Goal: Communication & Community: Answer question/provide support

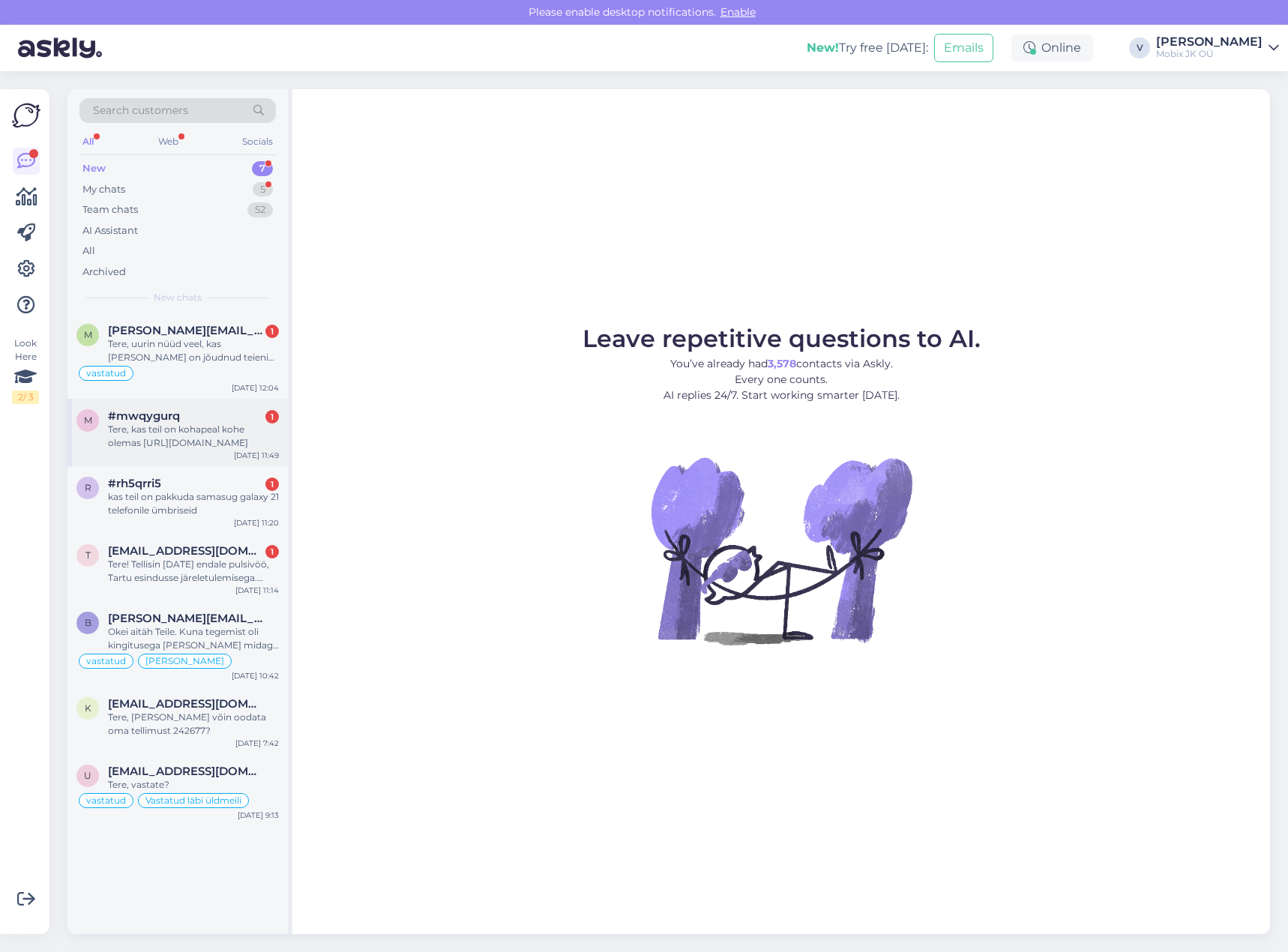
click at [183, 440] on div "Tere, kas teil on kohapeal kohe olemas [URL][DOMAIN_NAME]" at bounding box center [194, 437] width 171 height 27
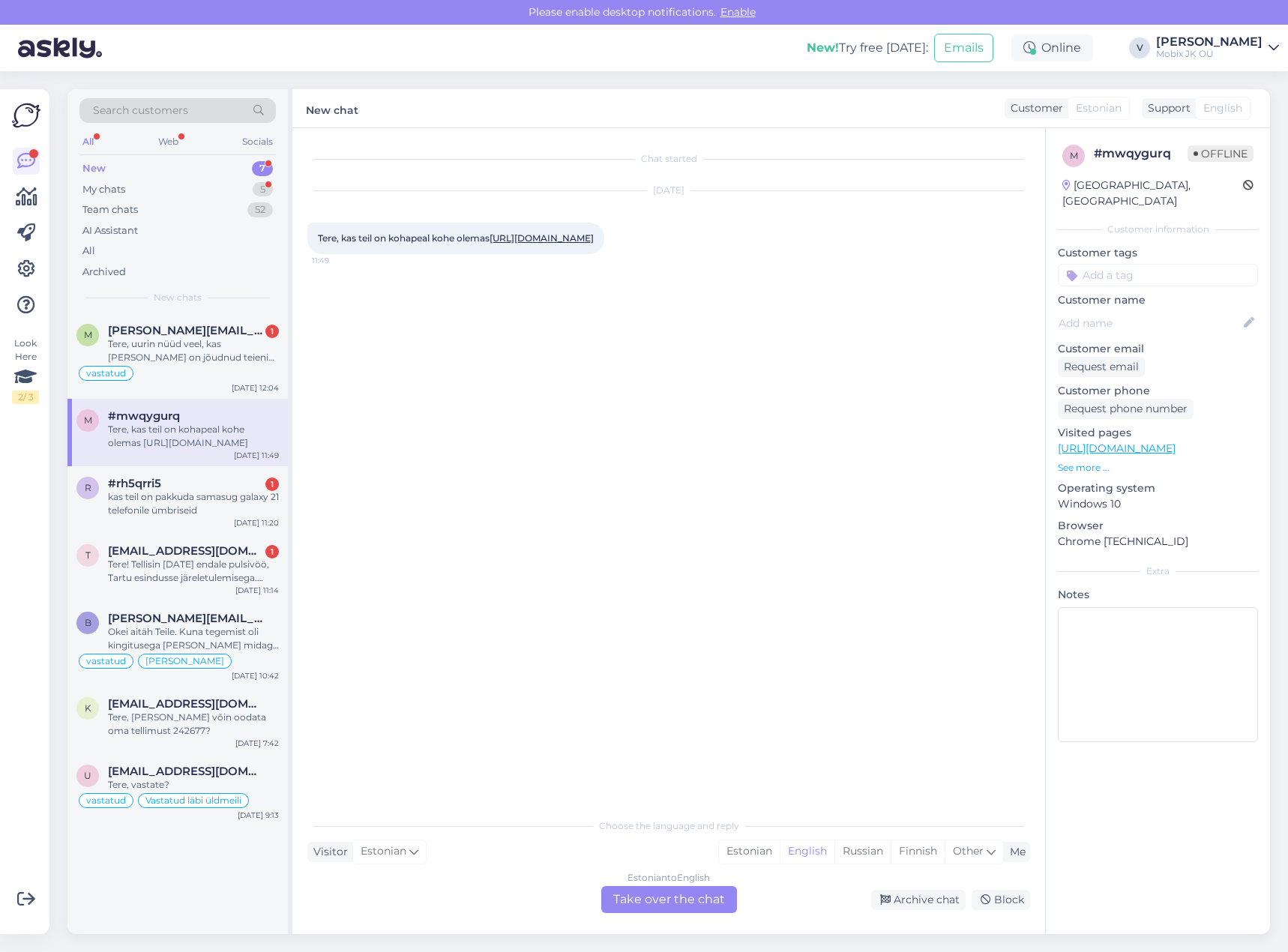
click at [490, 244] on link "[URL][DOMAIN_NAME]" at bounding box center [542, 238] width 104 height 11
click at [746, 845] on div "Estonian" at bounding box center [749, 852] width 61 height 23
click at [698, 887] on div "Estonian to Estonian Take over the chat" at bounding box center [669, 900] width 135 height 27
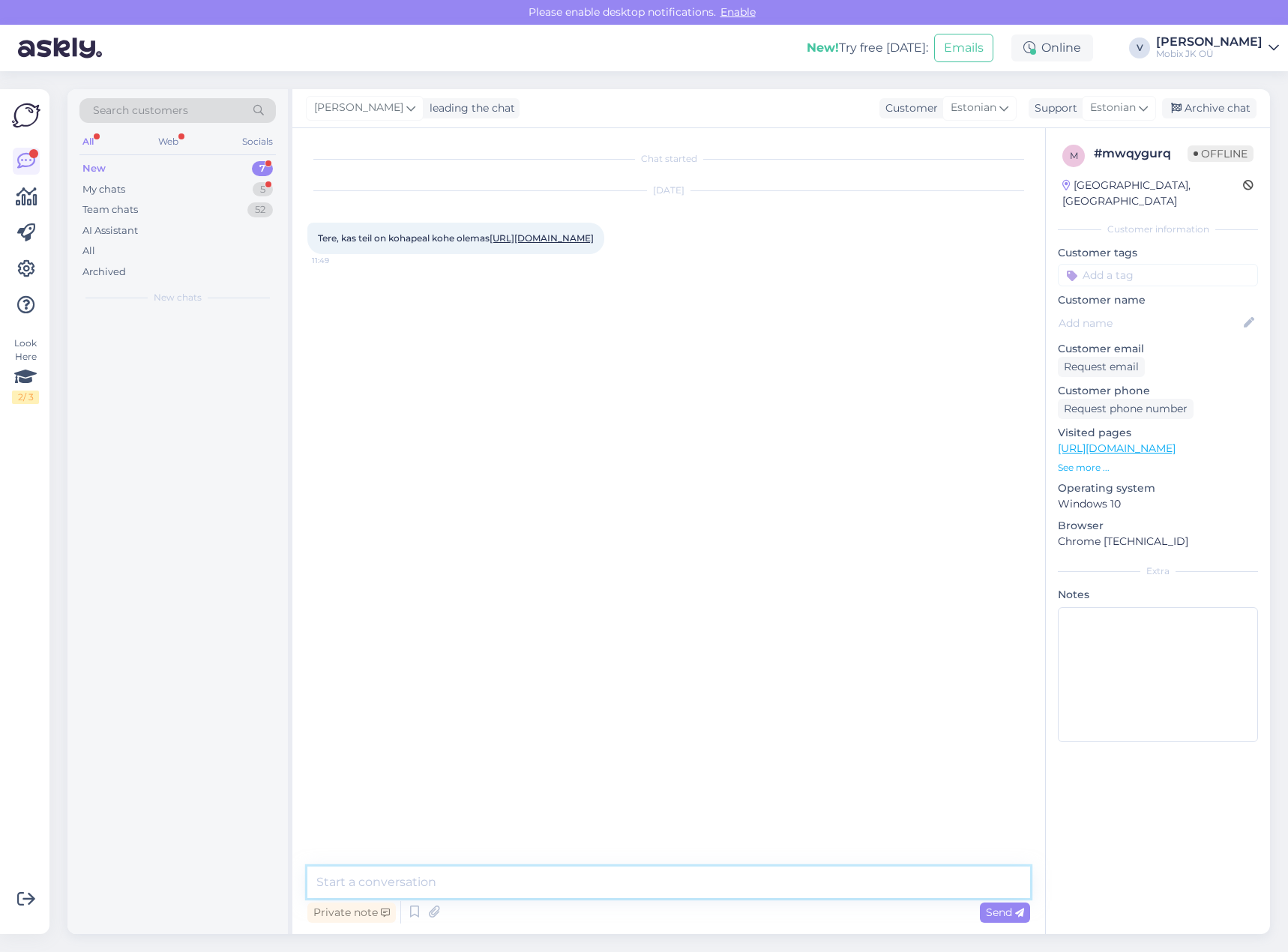
click at [698, 884] on textarea at bounding box center [668, 882] width 723 height 32
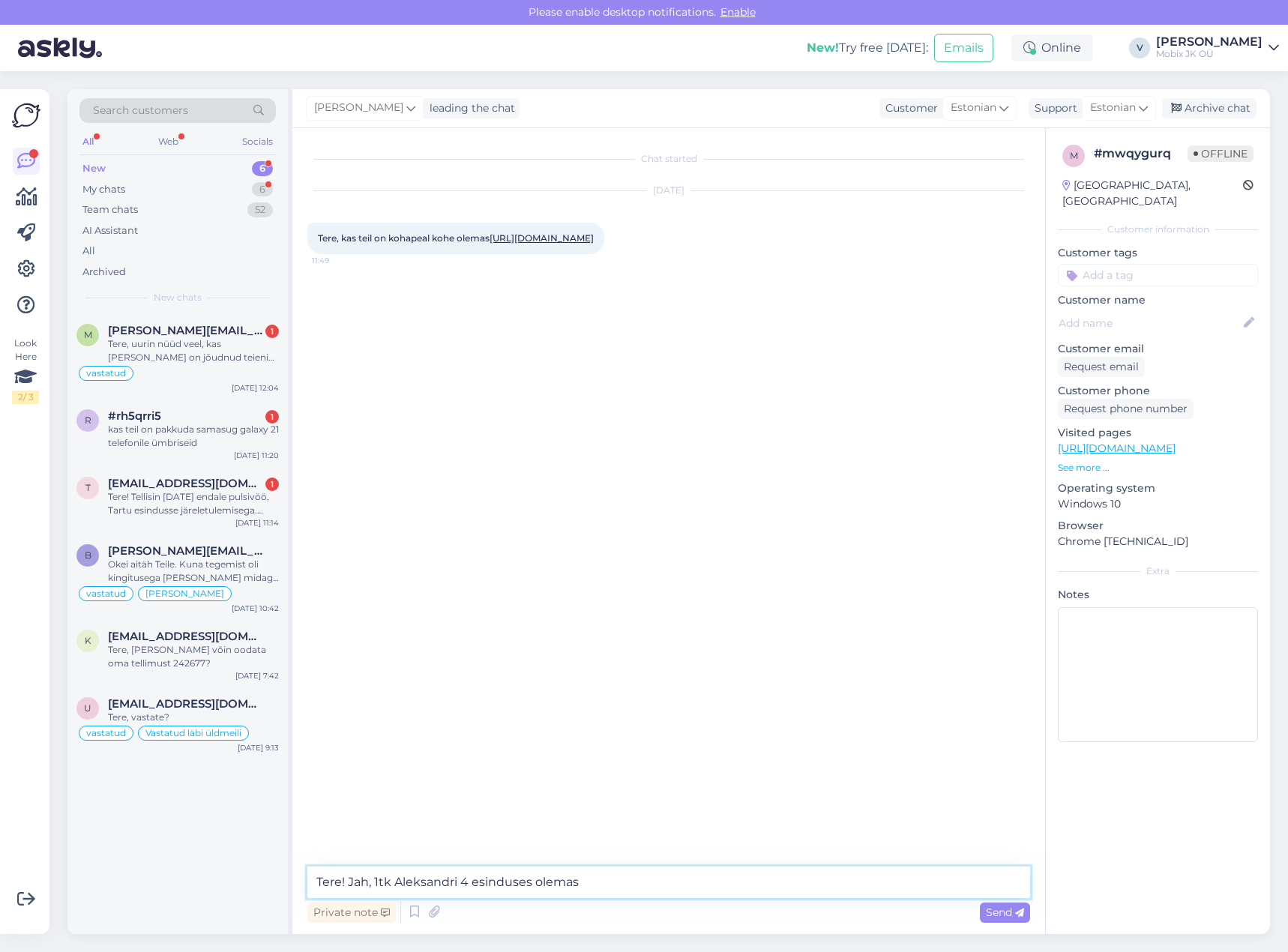
type textarea "Tere! Jah, 1tk Aleksandri 4 esinduses olemas!"
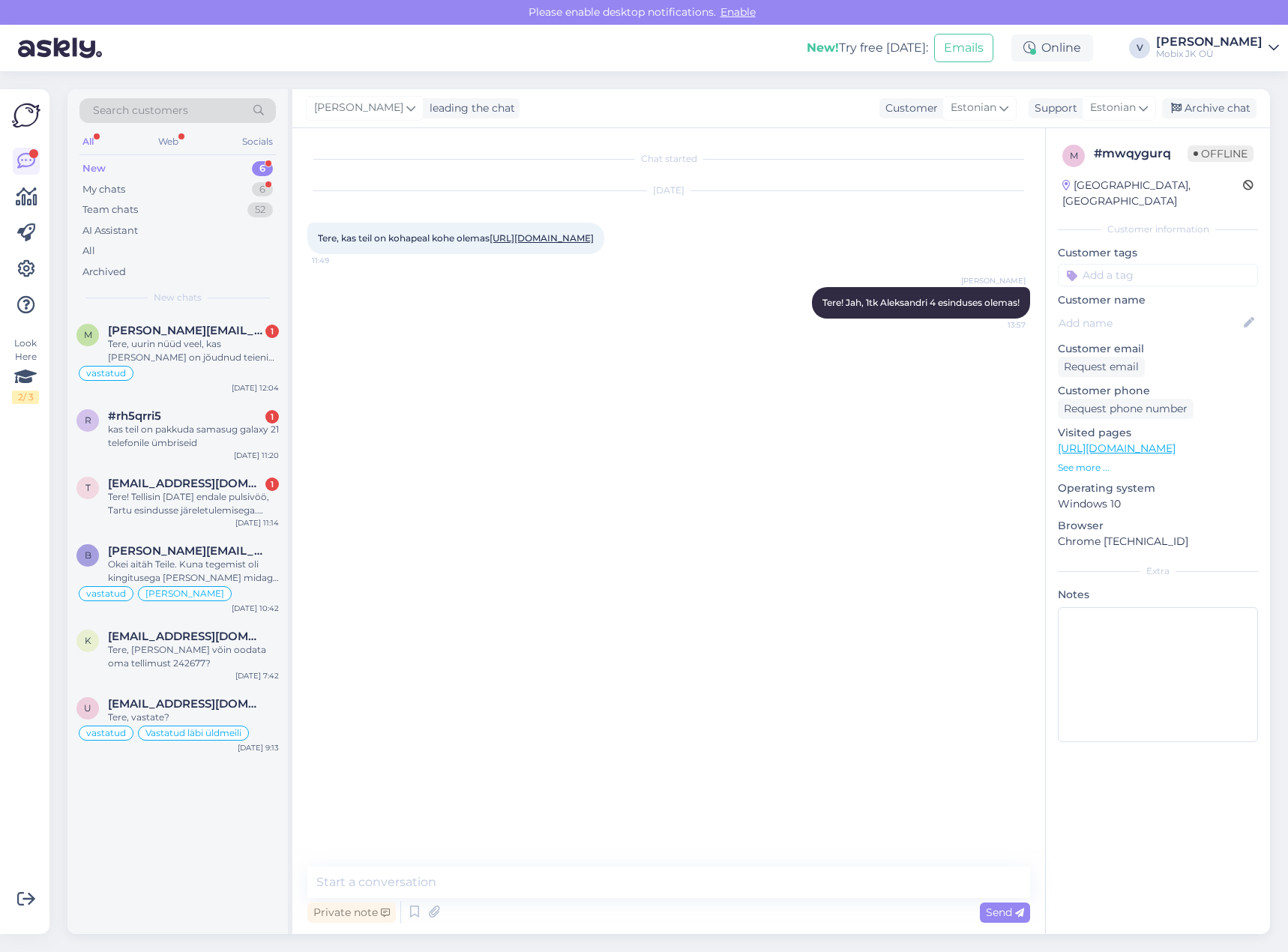
click at [1138, 264] on input at bounding box center [1158, 275] width 201 height 23
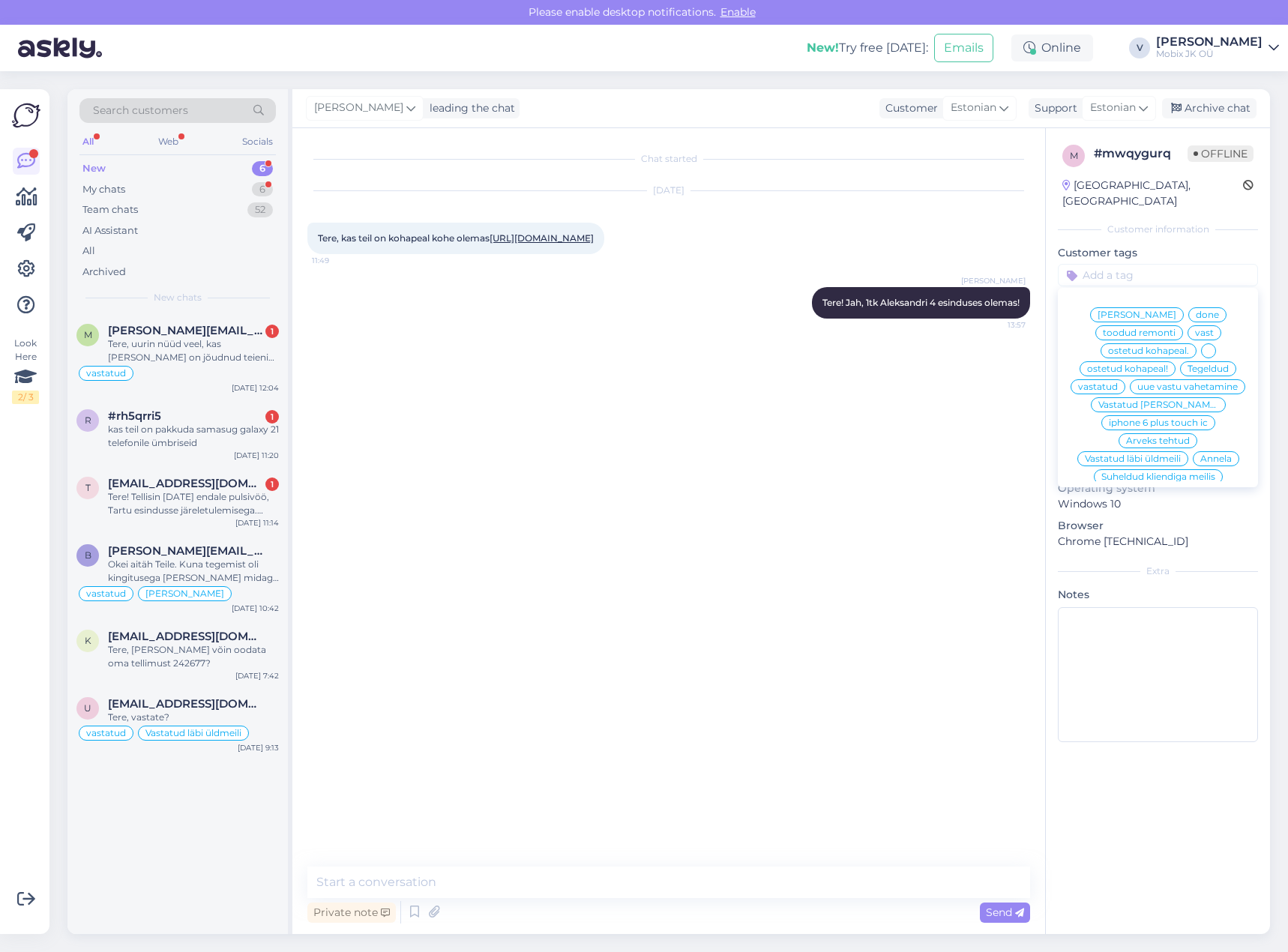
click at [1118, 382] on span "vastatud" at bounding box center [1098, 387] width 40 height 9
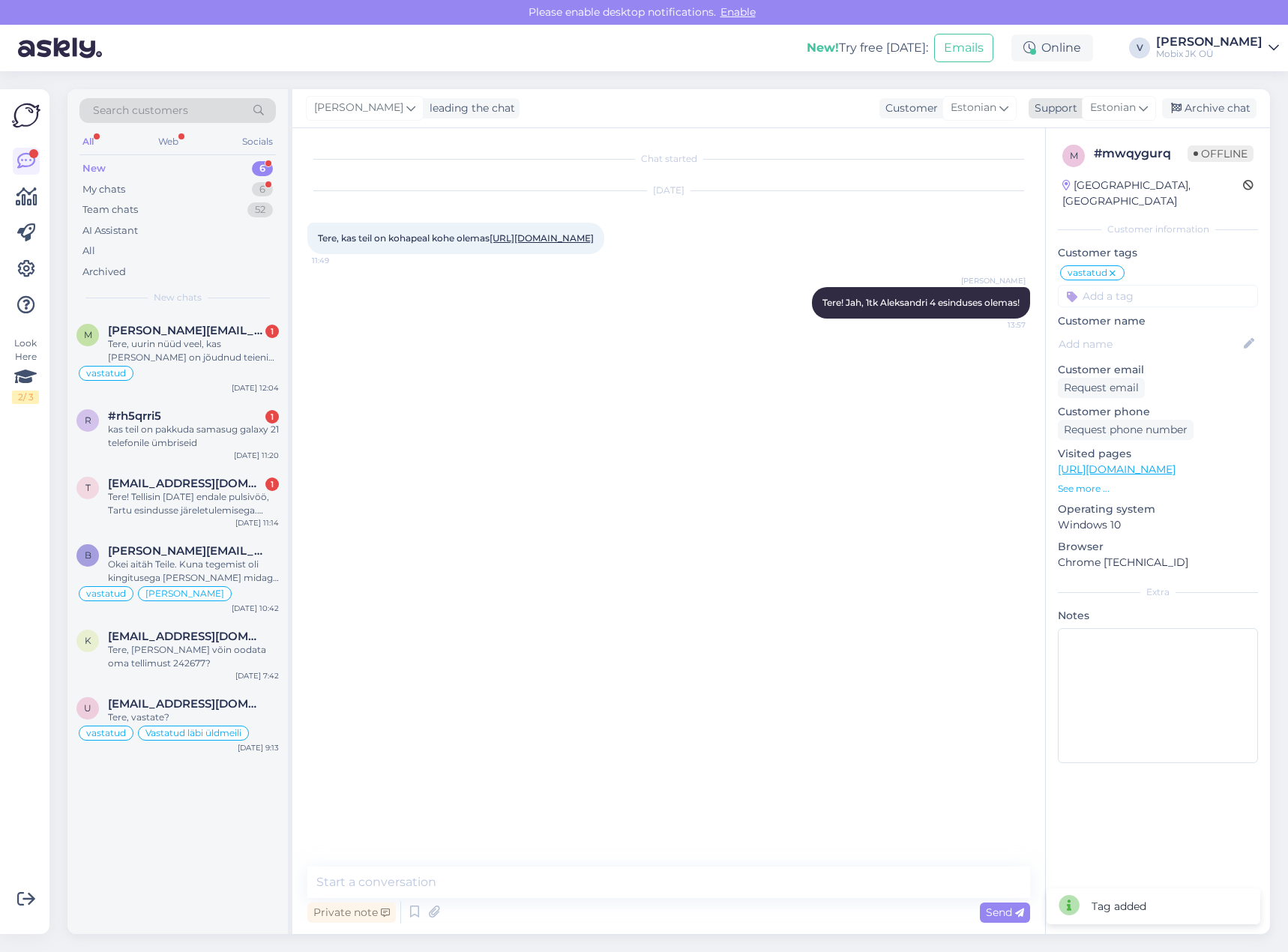
drag, startPoint x: 1222, startPoint y: 101, endPoint x: 1207, endPoint y: 114, distance: 19.8
click at [1222, 101] on div "Archive chat" at bounding box center [1209, 108] width 95 height 20
click at [200, 438] on div "kas teil on pakkuda samasug galaxy 21 telefonile ümbriseid" at bounding box center [194, 437] width 171 height 27
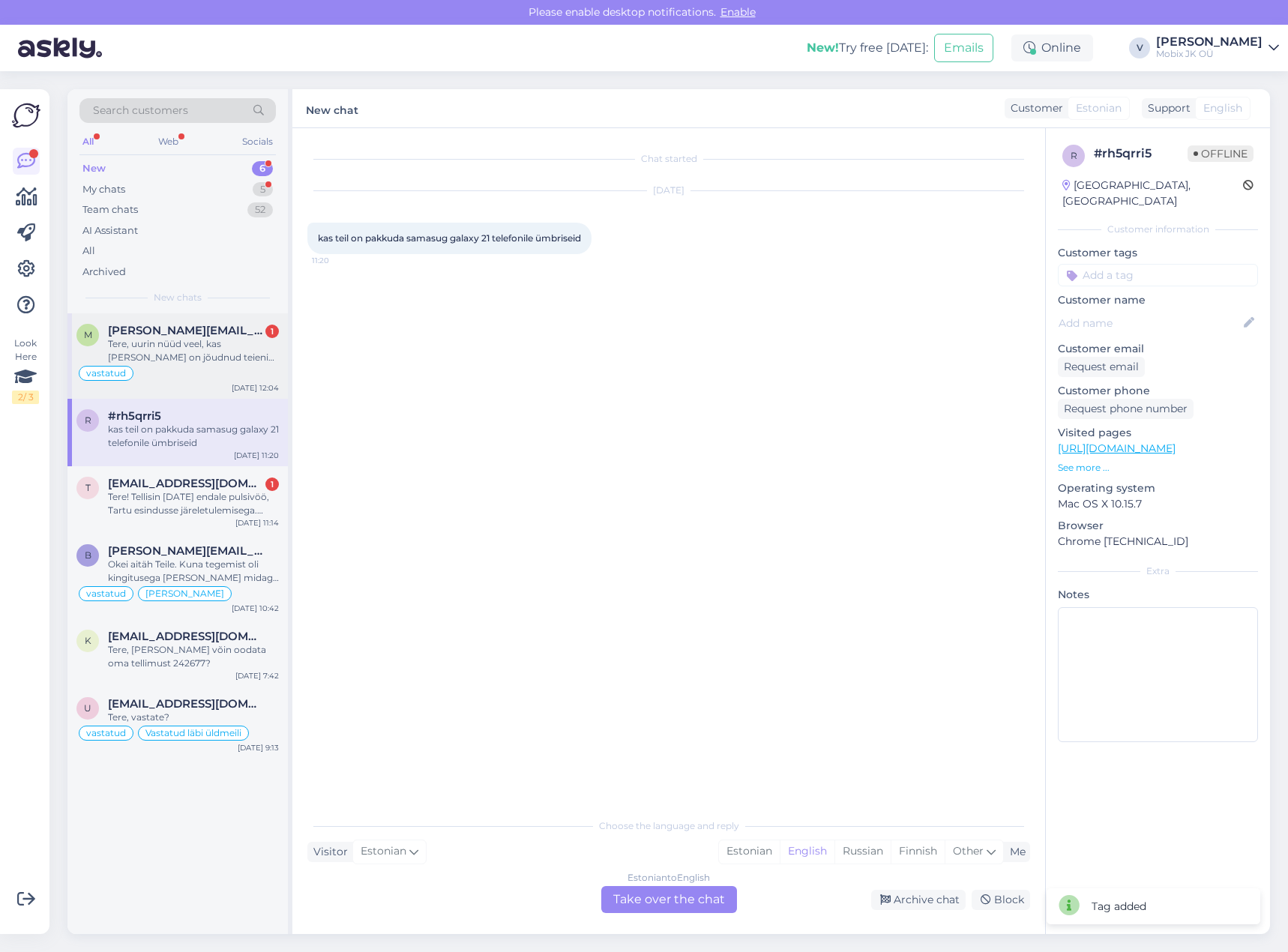
click at [183, 347] on div "Tere, uurin nüüd veel, kas [PERSON_NAME] on jõudnud teieni? #239154" at bounding box center [194, 351] width 171 height 27
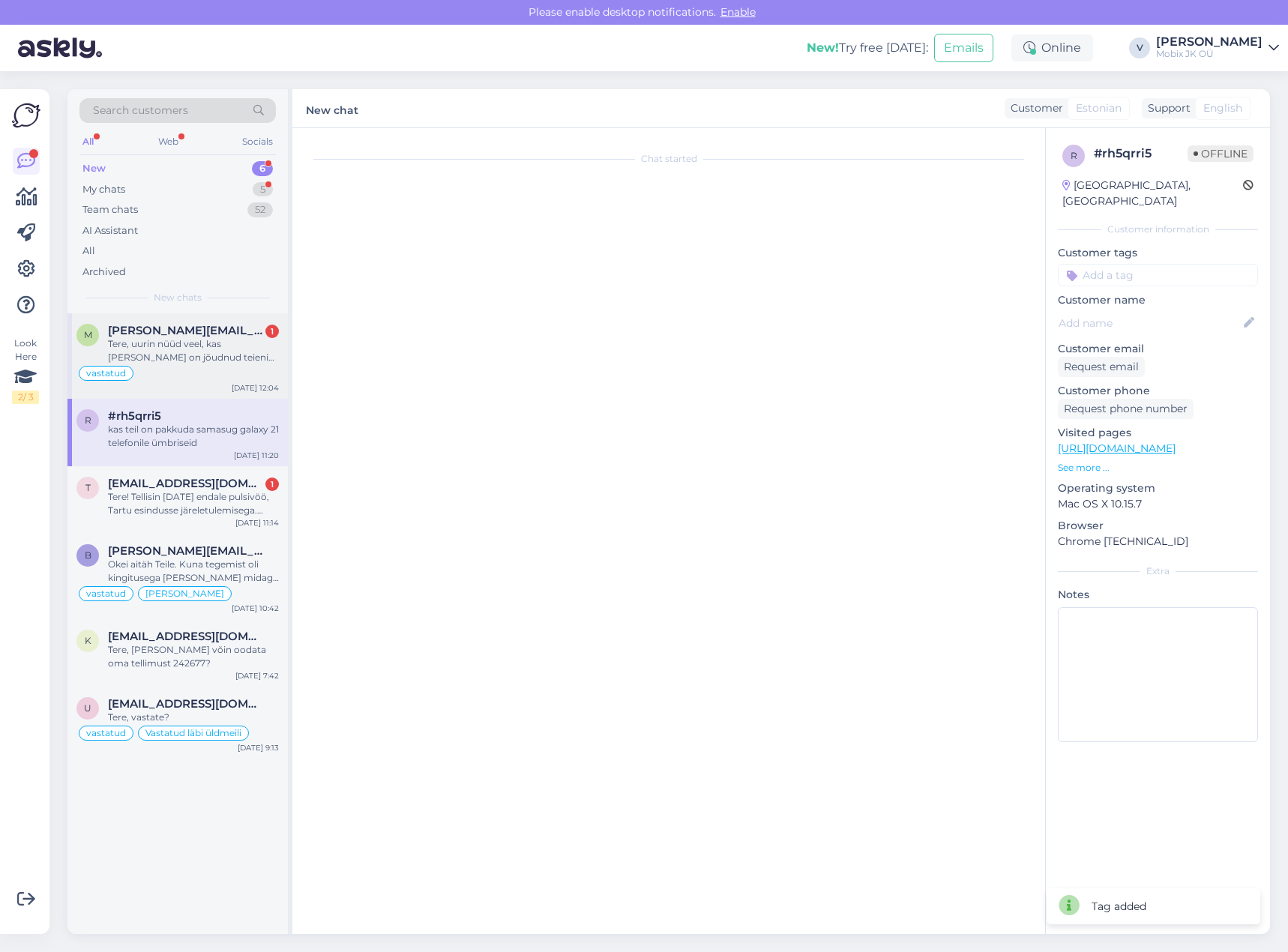
scroll to position [45, 0]
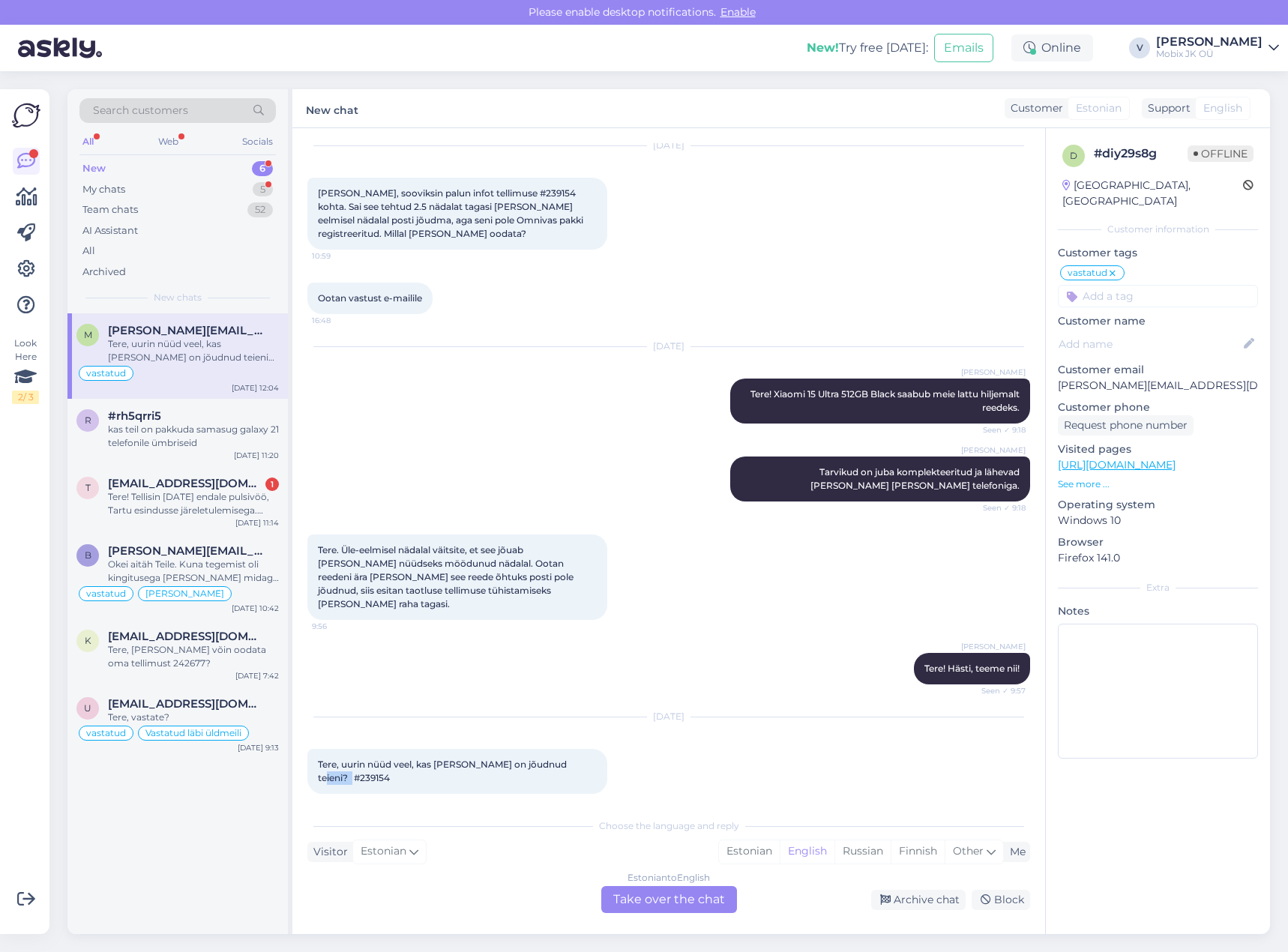
drag, startPoint x: 323, startPoint y: 767, endPoint x: 368, endPoint y: 768, distance: 45.0
click at [368, 768] on div "Tere, uurin nüüd veel, kas [PERSON_NAME] on jõudnud teieni? #239154 12:04" at bounding box center [457, 771] width 300 height 45
copy span "239154"
click at [1109, 285] on input at bounding box center [1158, 297] width 201 height 23
type input "kõ"
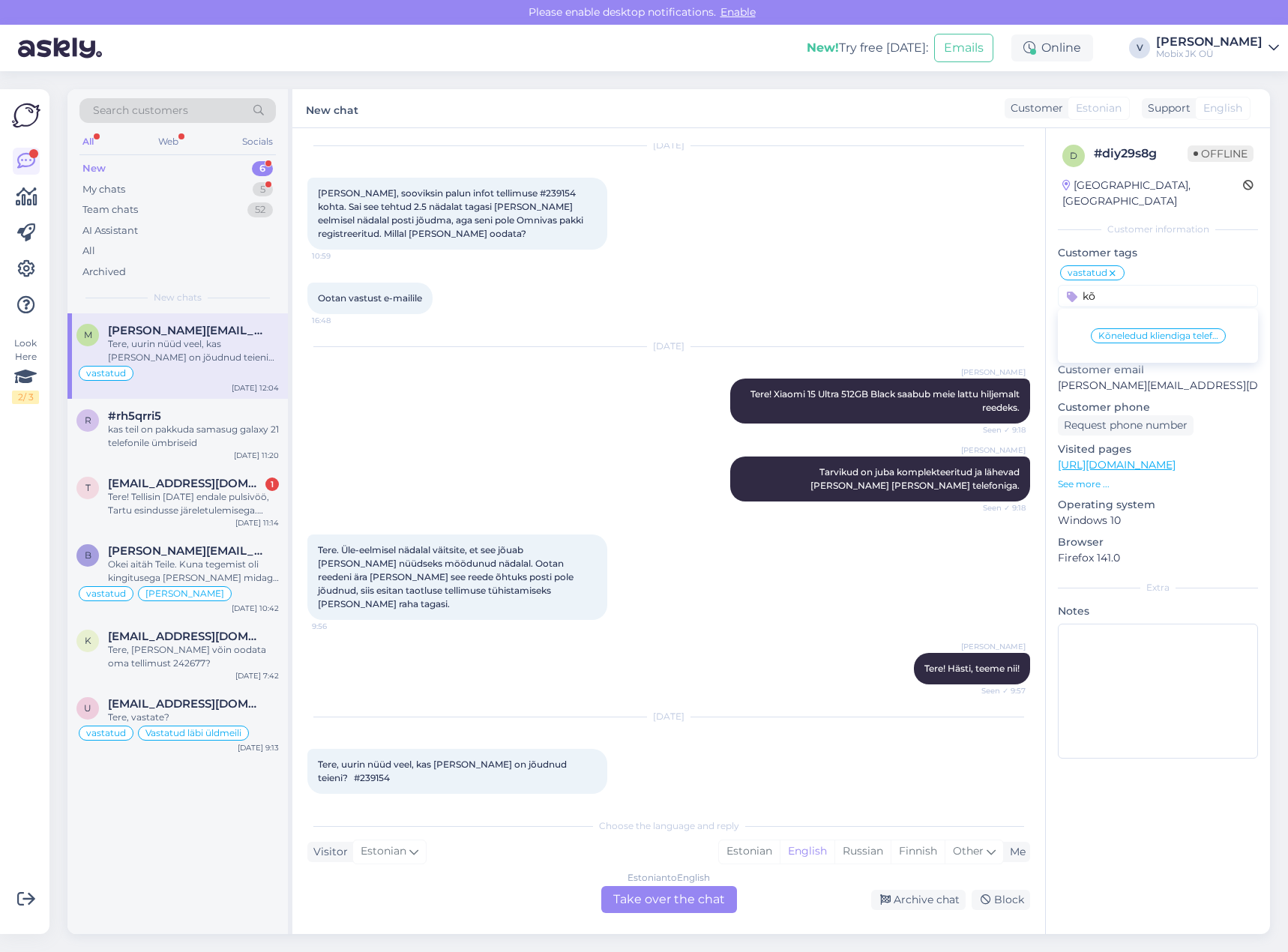
click at [1169, 331] on span "Kõneledud kliendiga telefoni [PERSON_NAME]" at bounding box center [1159, 336] width 120 height 9
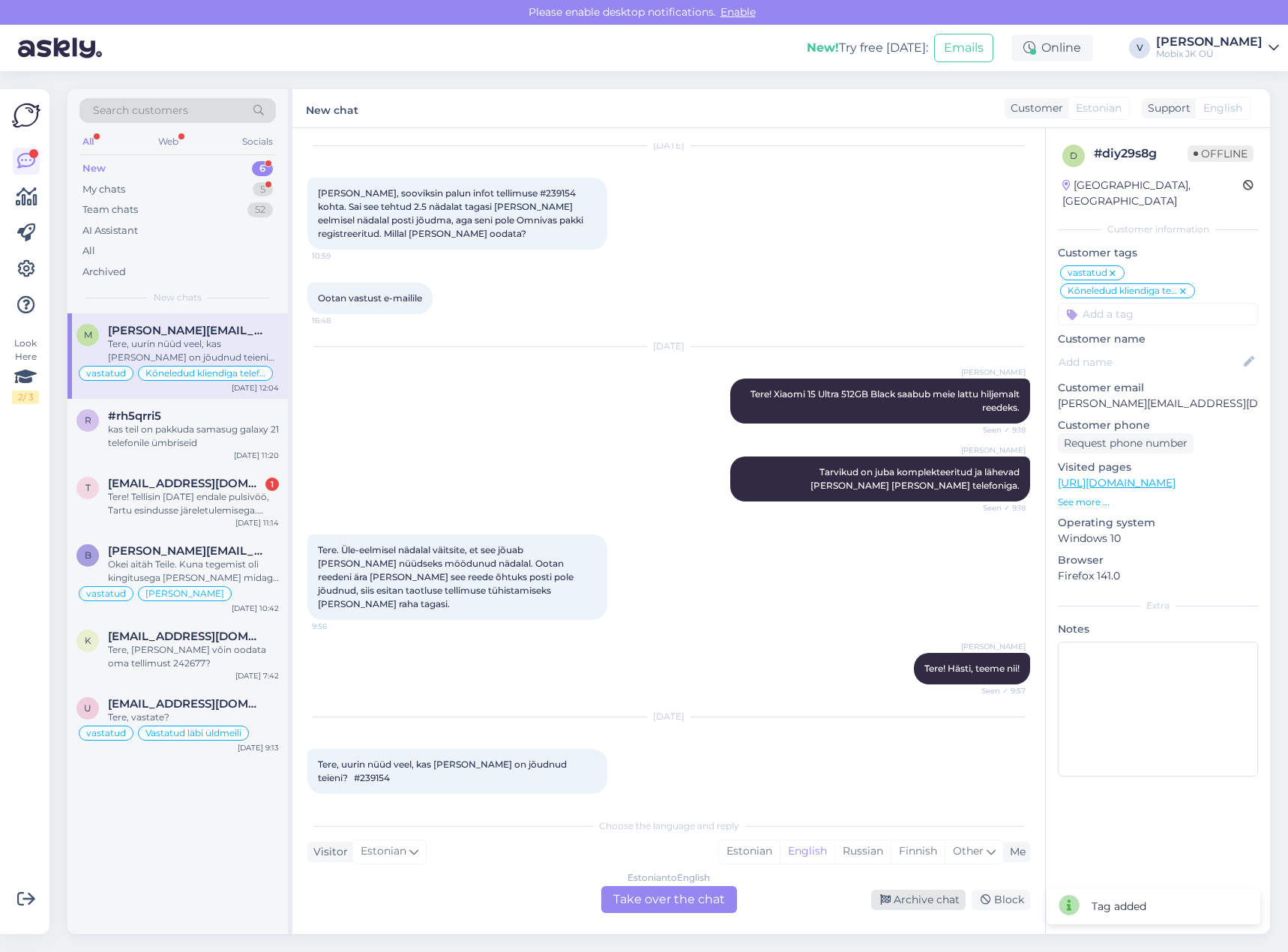
click at [890, 903] on icon at bounding box center [885, 901] width 11 height 11
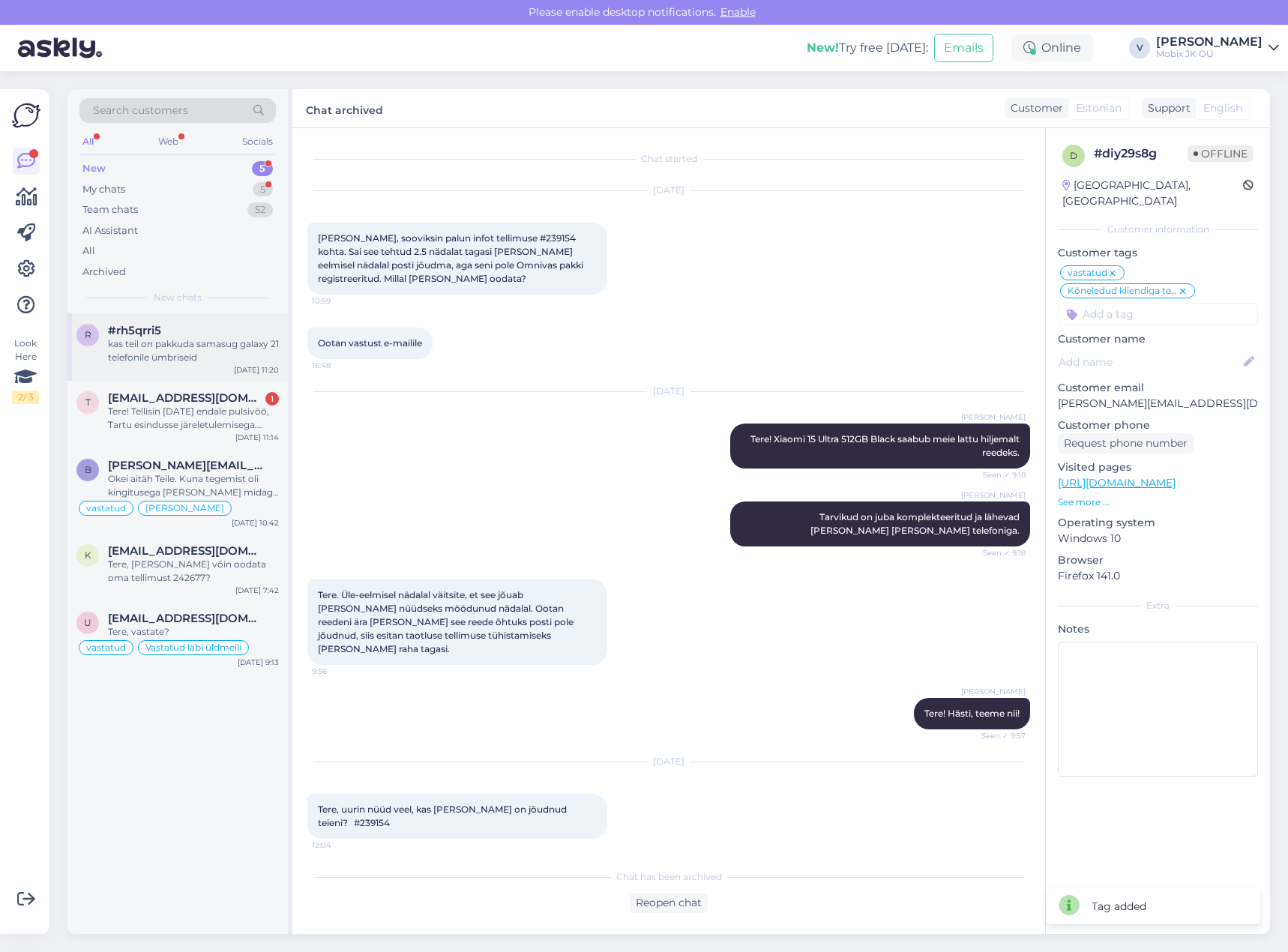
click at [200, 353] on div "kas teil on pakkuda samasug galaxy 21 telefonile ümbriseid" at bounding box center [194, 351] width 171 height 27
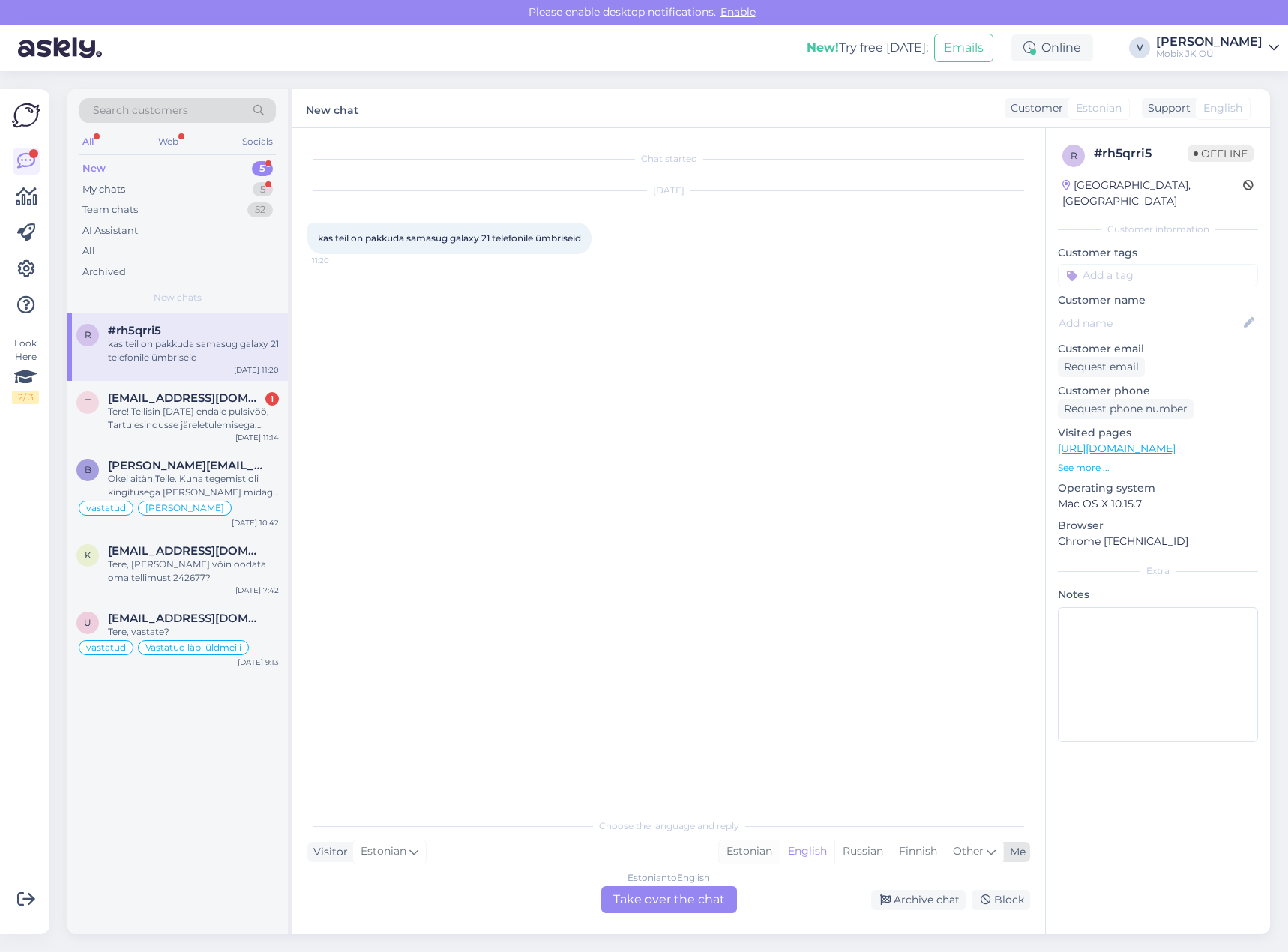
click at [760, 857] on div "Estonian" at bounding box center [749, 852] width 61 height 23
click at [710, 901] on div "Estonian to Estonian Take over the chat" at bounding box center [669, 900] width 135 height 27
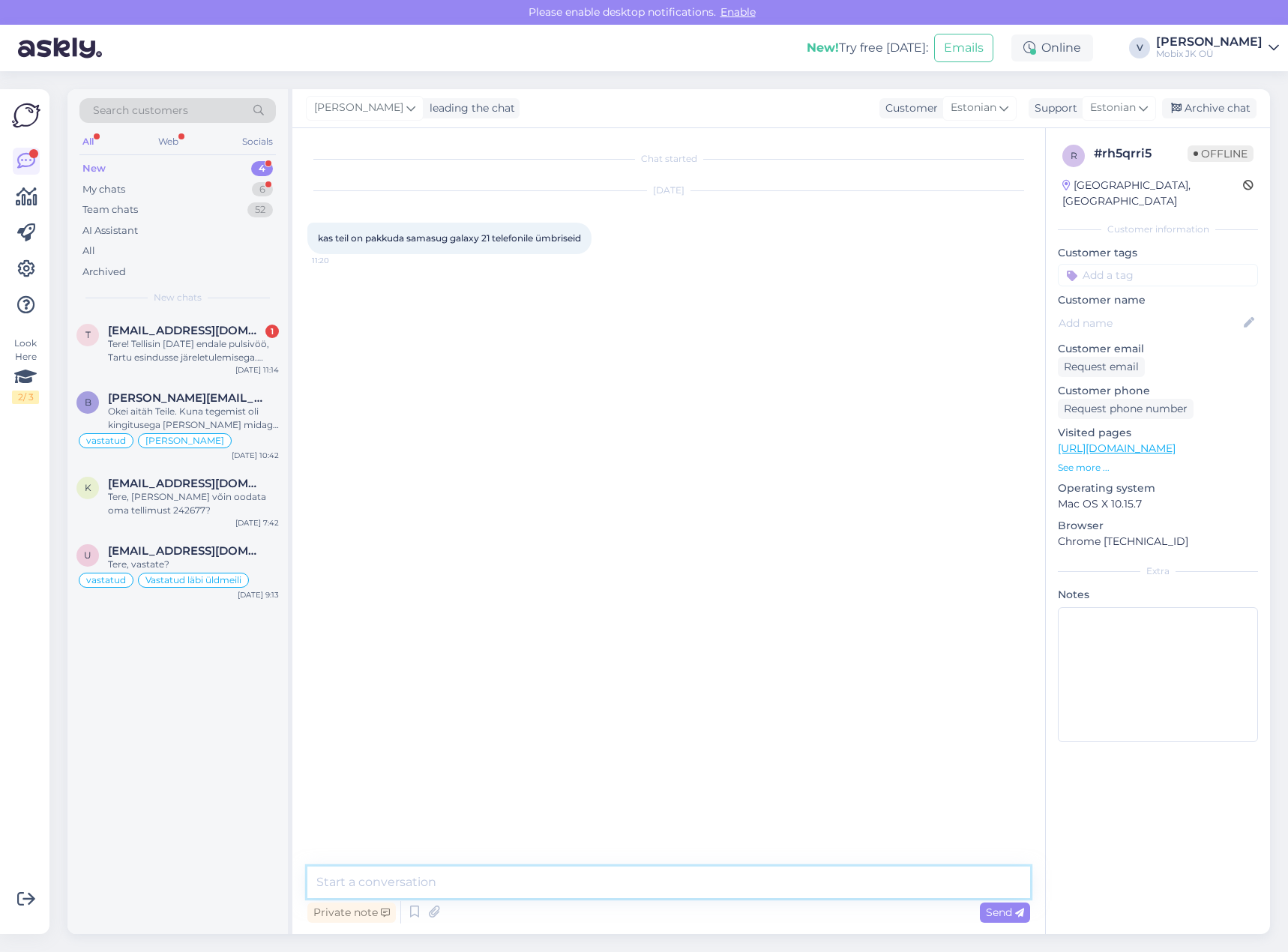
click at [701, 870] on textarea at bounding box center [668, 882] width 723 height 32
paste textarea "[URL][DOMAIN_NAME]"
type textarea "Tere! Samsung Galaxy S21 ümbriste valik on järgmine: [URL][DOMAIN_NAME]"
click at [1010, 909] on span "Send" at bounding box center [1005, 913] width 39 height 14
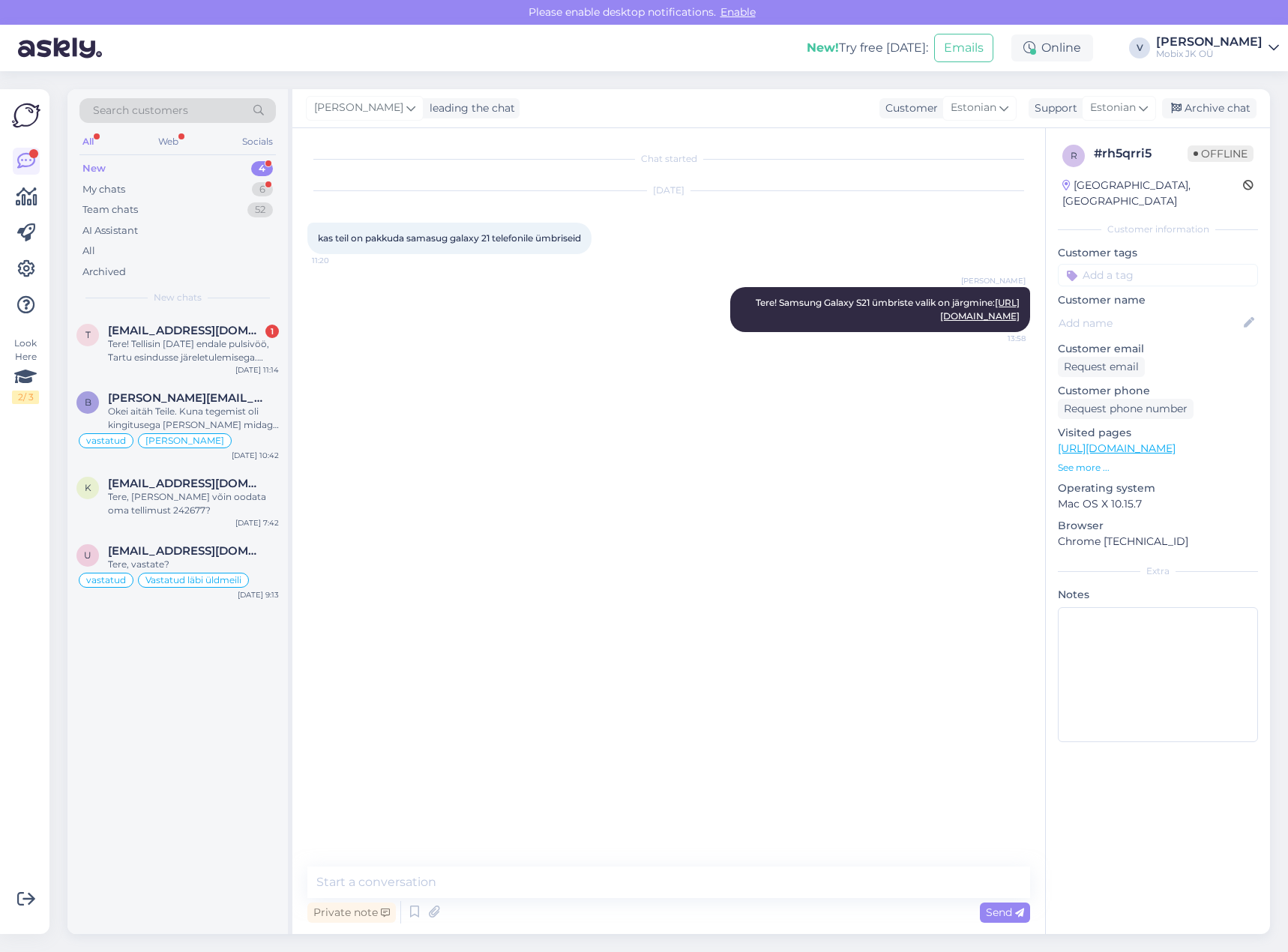
click at [1153, 264] on input at bounding box center [1158, 275] width 201 height 23
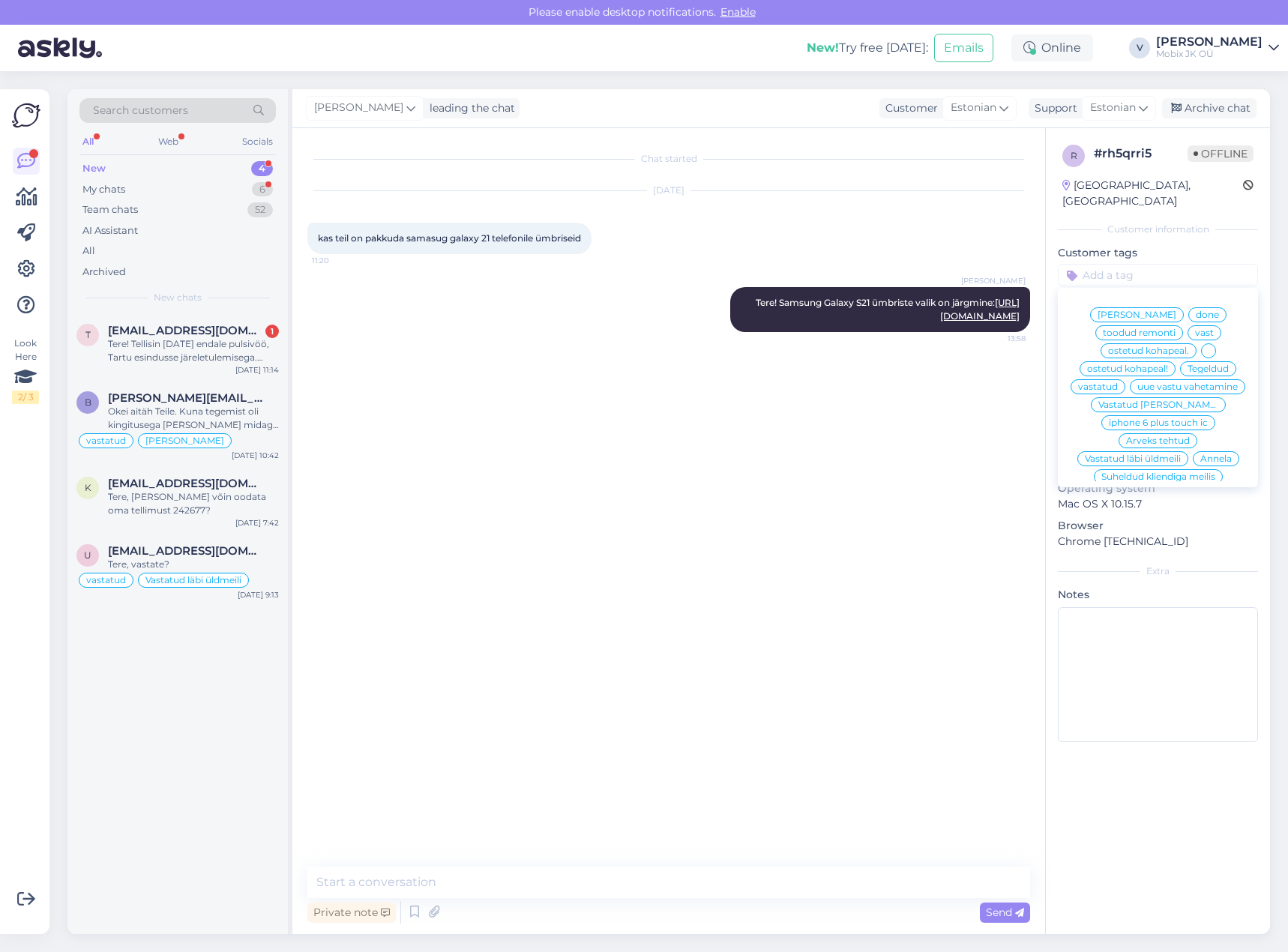
click at [1118, 382] on span "vastatud" at bounding box center [1098, 387] width 40 height 9
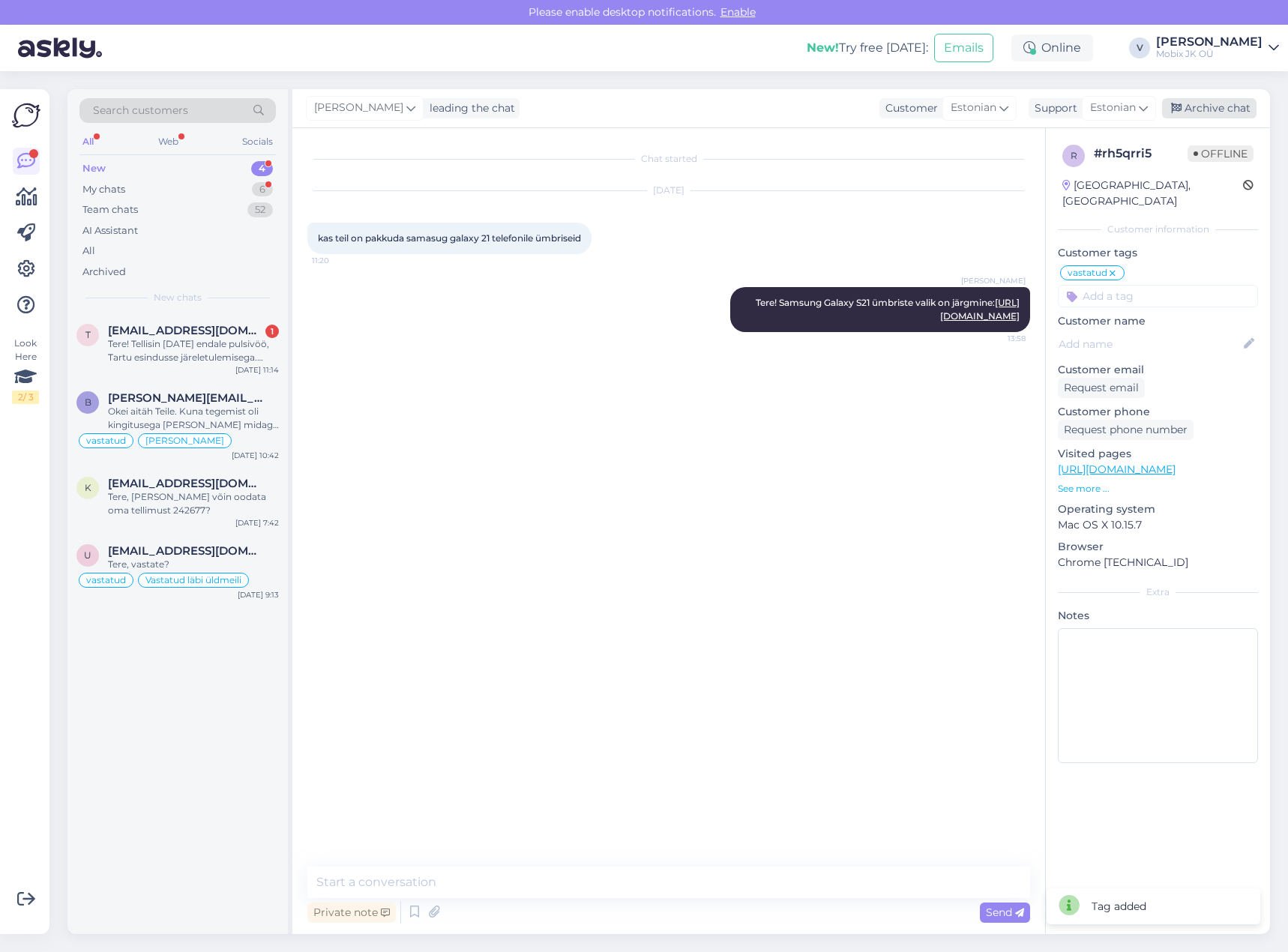
click at [1172, 100] on div "Archive chat" at bounding box center [1209, 108] width 95 height 20
click at [244, 344] on div "Tere! Tellisin [DATE] endale pulsivöö, Tartu esindusse järeletulemisega. Tellim…" at bounding box center [194, 351] width 171 height 27
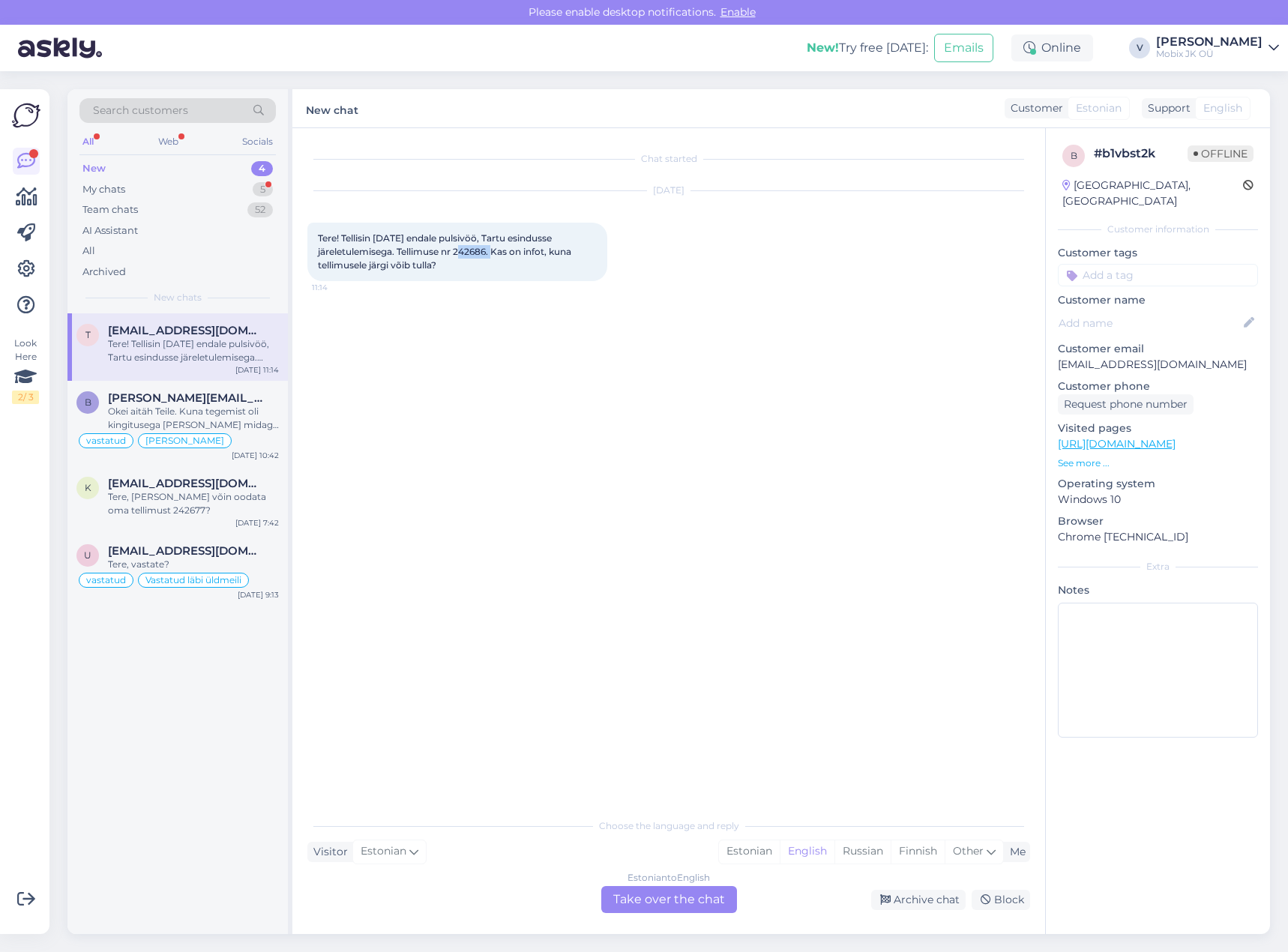
drag, startPoint x: 455, startPoint y: 247, endPoint x: 487, endPoint y: 247, distance: 32.0
click at [487, 247] on span "Tere! Tellisin [DATE] endale pulsivöö, Tartu esindusse järeletulemisega. Tellim…" at bounding box center [446, 251] width 256 height 39
copy span "242686"
click at [760, 845] on div "Estonian" at bounding box center [749, 852] width 61 height 23
click at [705, 899] on div "Estonian to Estonian Take over the chat" at bounding box center [669, 900] width 135 height 27
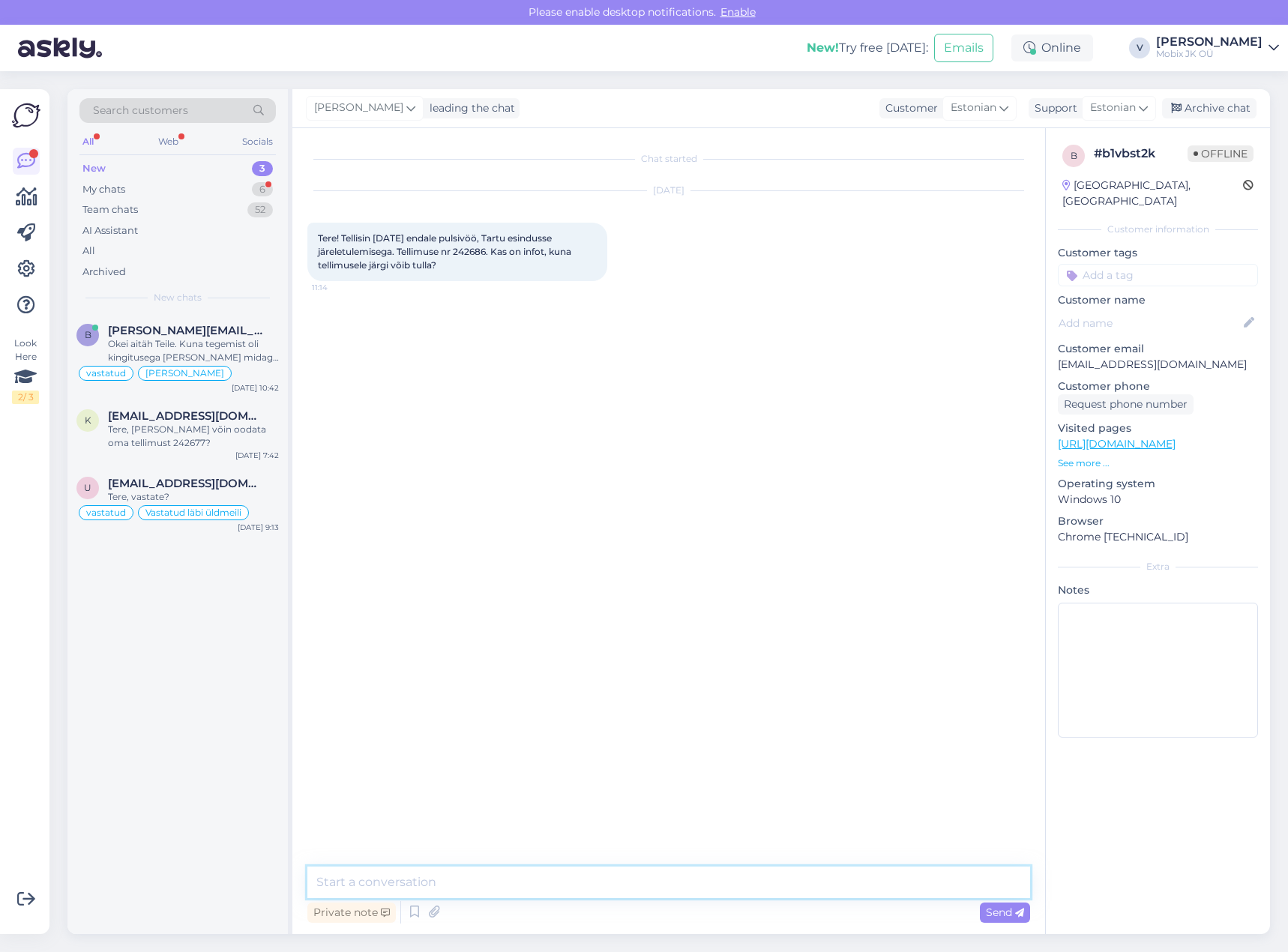
click at [663, 870] on textarea at bounding box center [668, 882] width 723 height 32
click at [493, 882] on textarea "Tere!" at bounding box center [668, 882] width 723 height 32
paste textarea "Garmin HRM 600 M-XL"
type textarea "Tere! Garmin HRM 600 M-XL ei ole veel saabunud. Tarne peaks olema järgmise näda…"
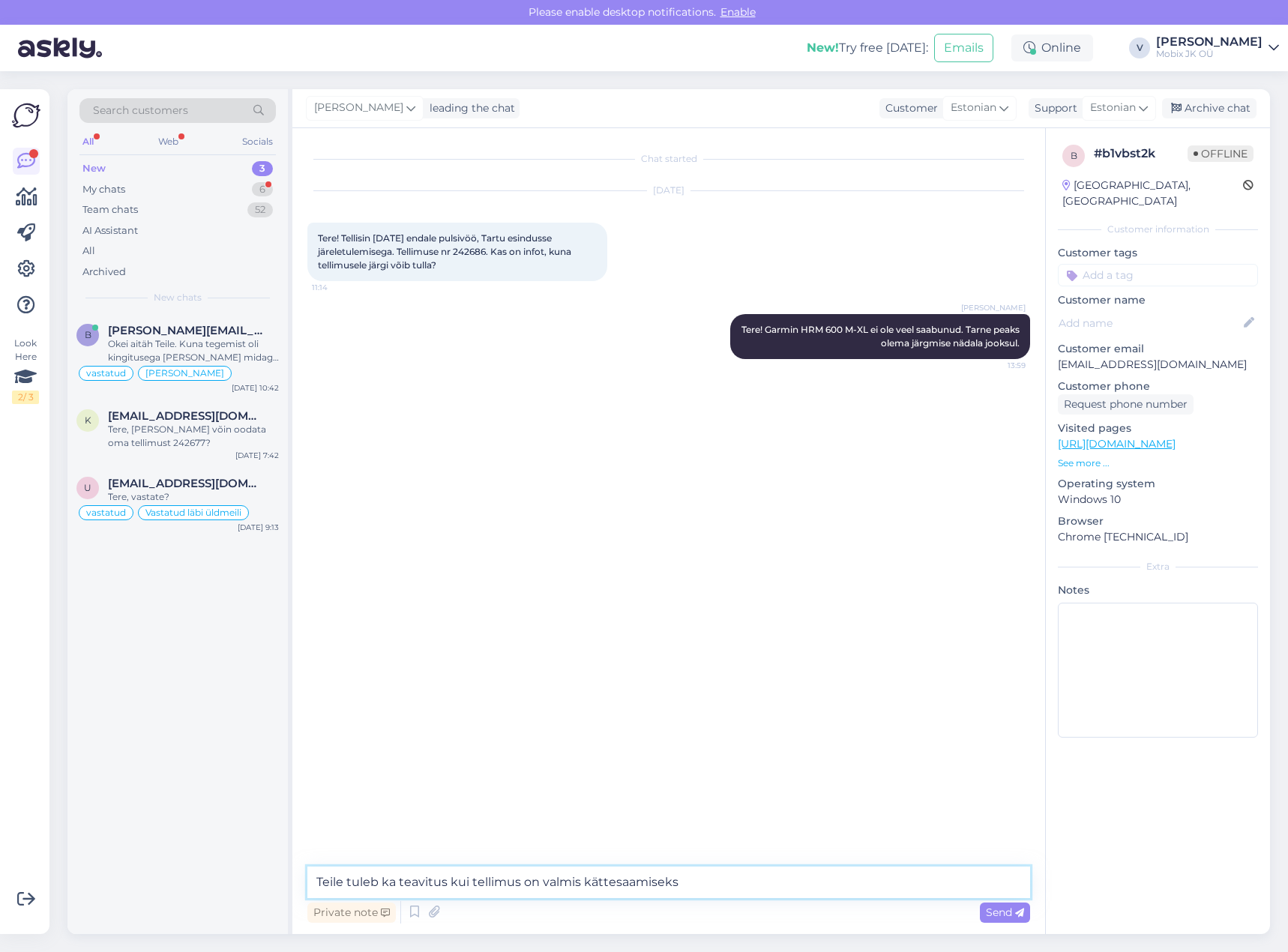
type textarea "Teile tuleb ka teavitus kui tellimus on valmis kättesaamiseks."
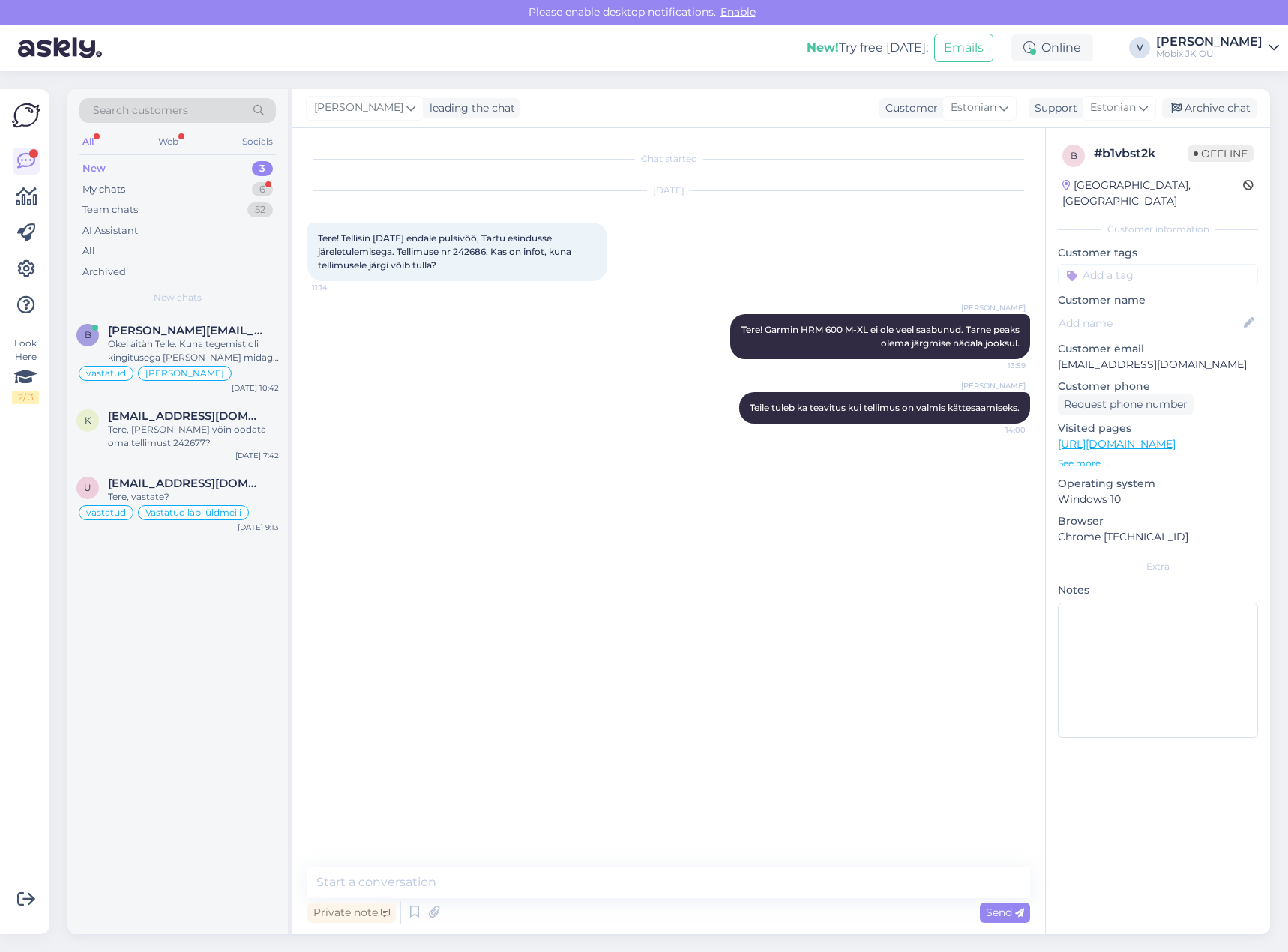
click at [1129, 264] on input at bounding box center [1158, 275] width 201 height 23
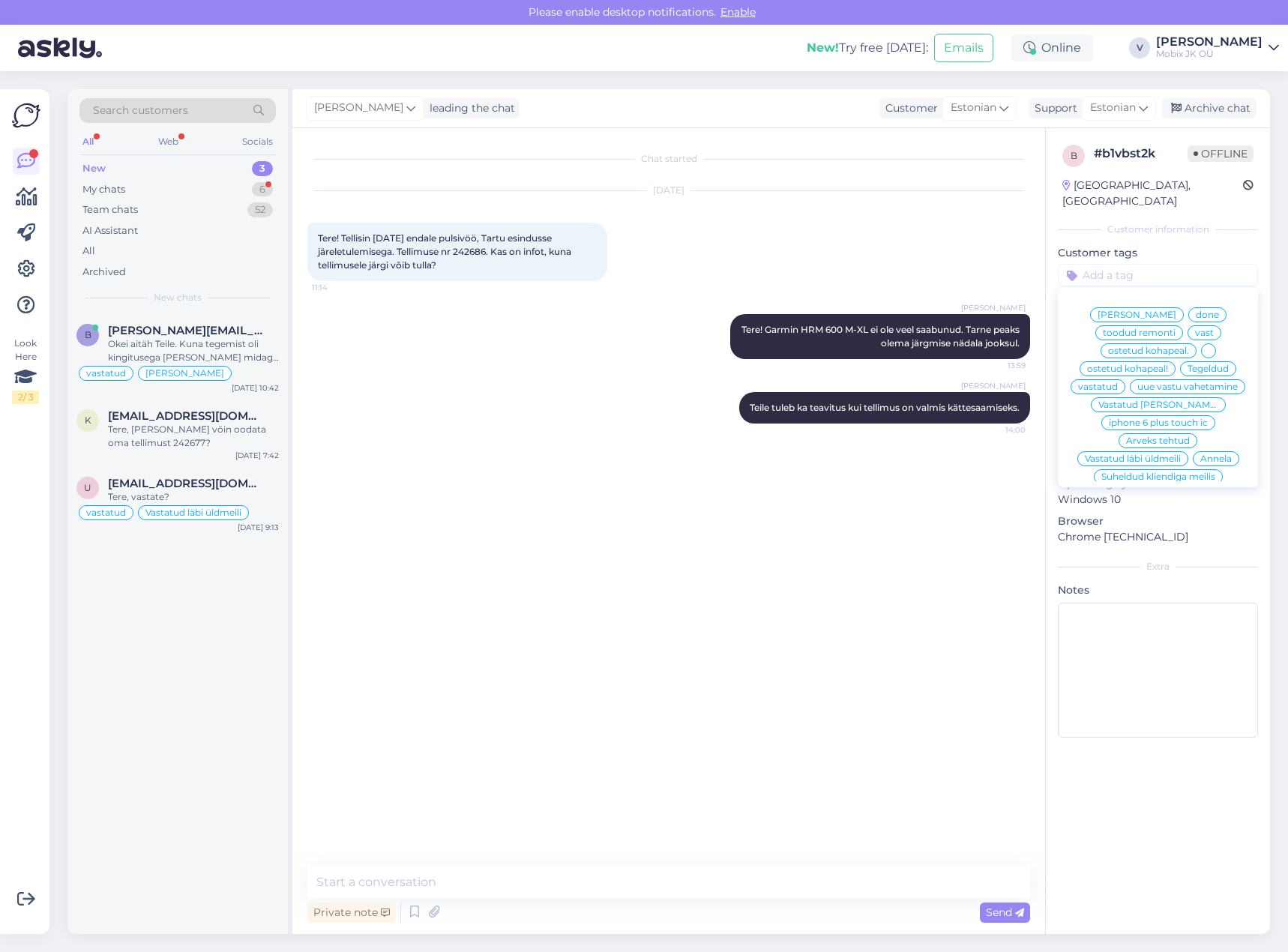
click at [1118, 382] on span "vastatud" at bounding box center [1098, 387] width 40 height 9
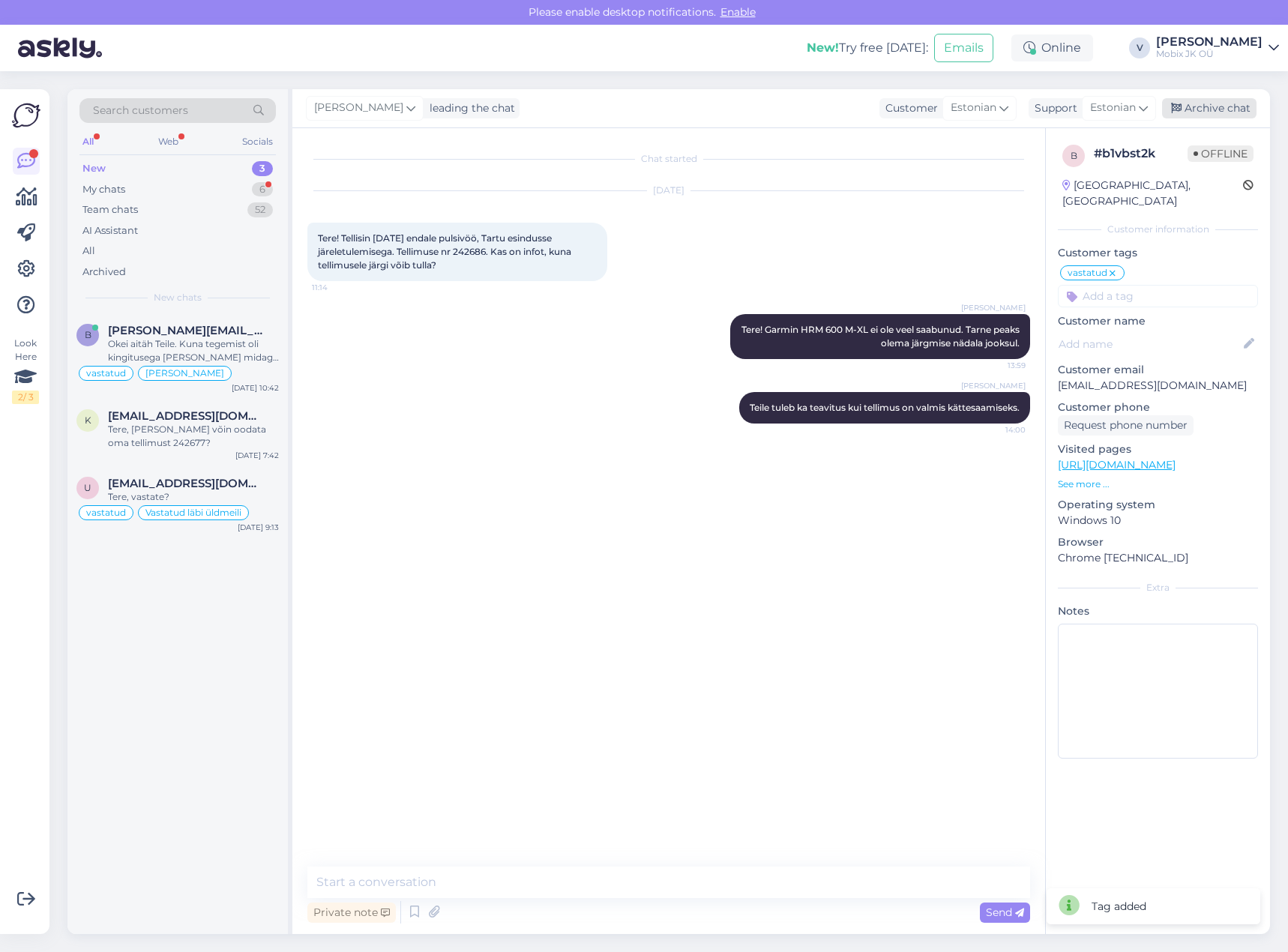
click at [1208, 107] on div "Archive chat" at bounding box center [1209, 108] width 95 height 20
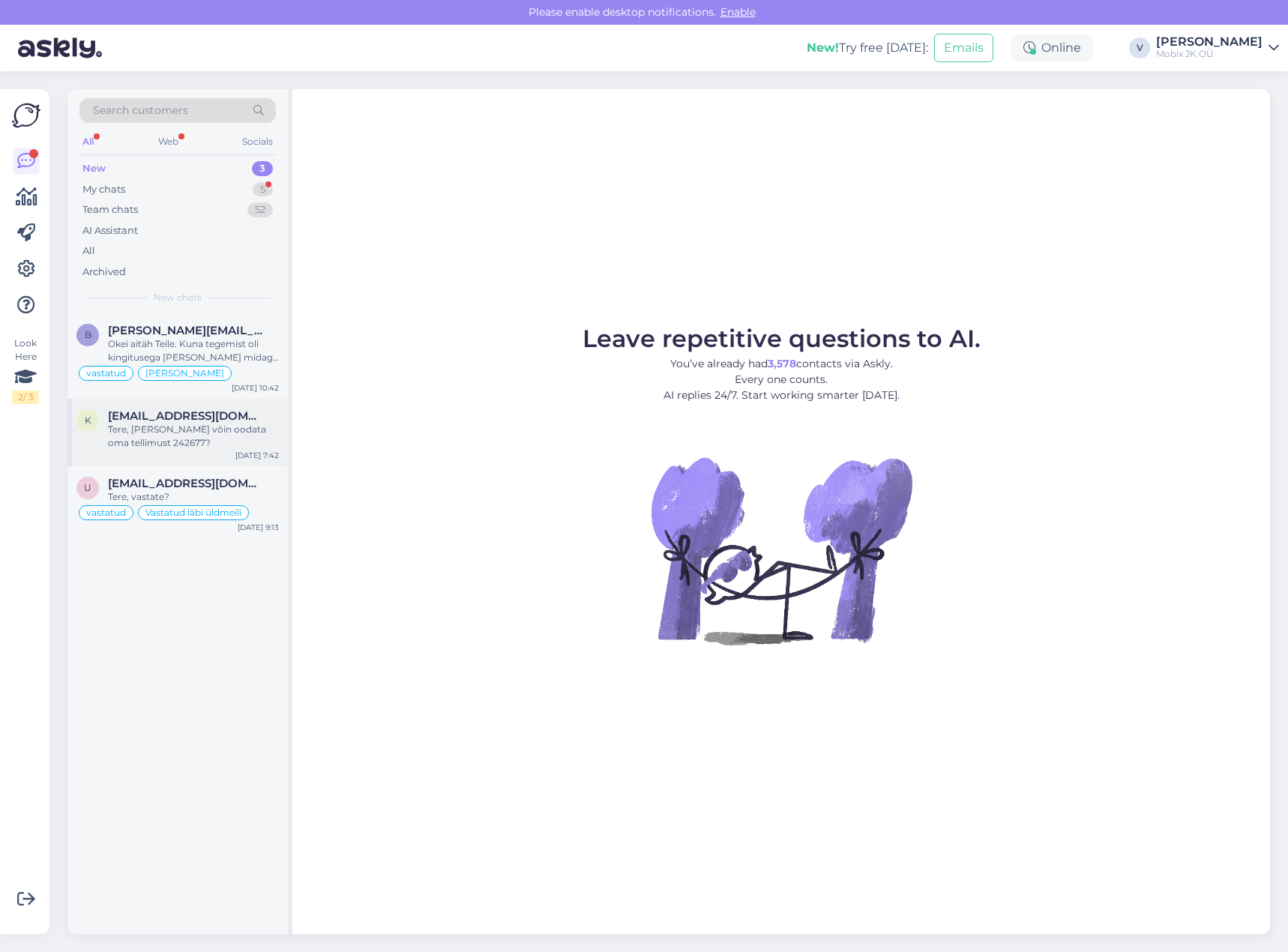
drag, startPoint x: 237, startPoint y: 447, endPoint x: 244, endPoint y: 434, distance: 14.8
click at [239, 439] on div "Tere, [PERSON_NAME] võin oodata oma tellimust 242677?" at bounding box center [194, 437] width 171 height 27
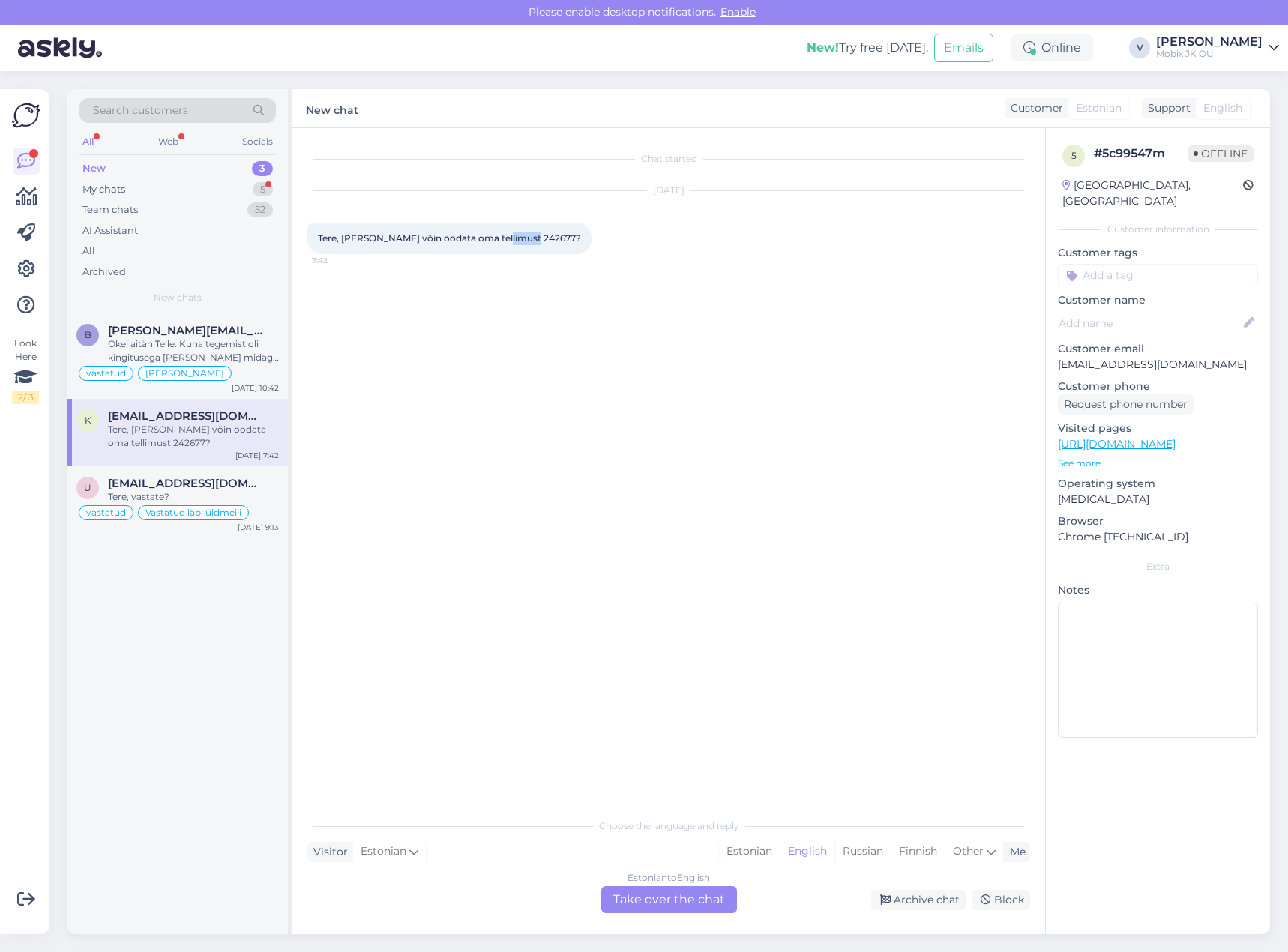
drag, startPoint x: 492, startPoint y: 237, endPoint x: 523, endPoint y: 234, distance: 31.1
click at [523, 234] on span "Tere, [PERSON_NAME] võin oodata oma tellimust 242677?" at bounding box center [450, 238] width 263 height 11
copy span "242677"
click at [754, 854] on div "Estonian" at bounding box center [749, 852] width 61 height 23
click at [703, 901] on div "Estonian to Estonian Take over the chat" at bounding box center [669, 900] width 135 height 27
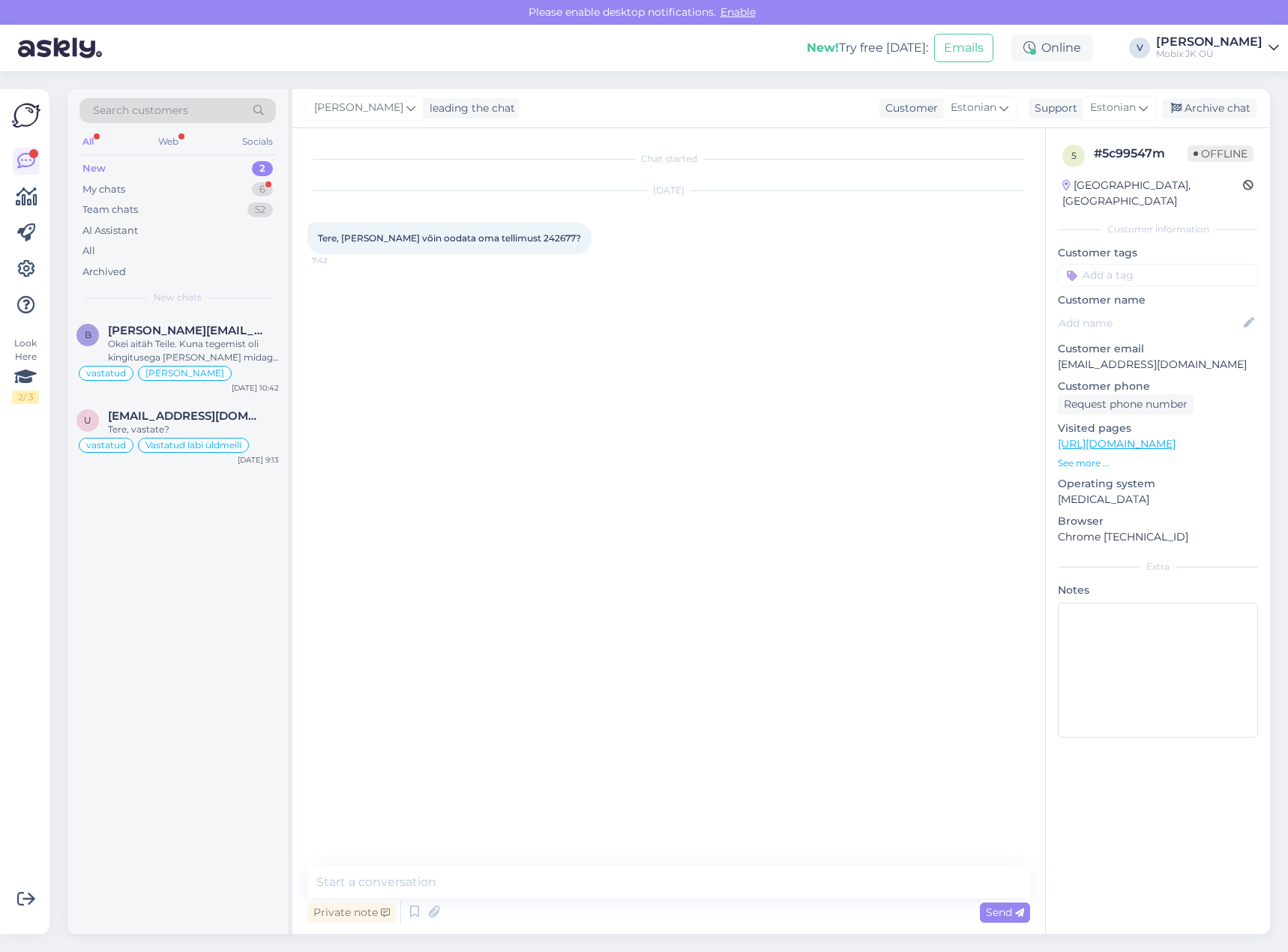
click at [702, 896] on textarea at bounding box center [668, 882] width 723 height 32
type textarea "Tere! Tarne peaks olema järgmisel nädalal."
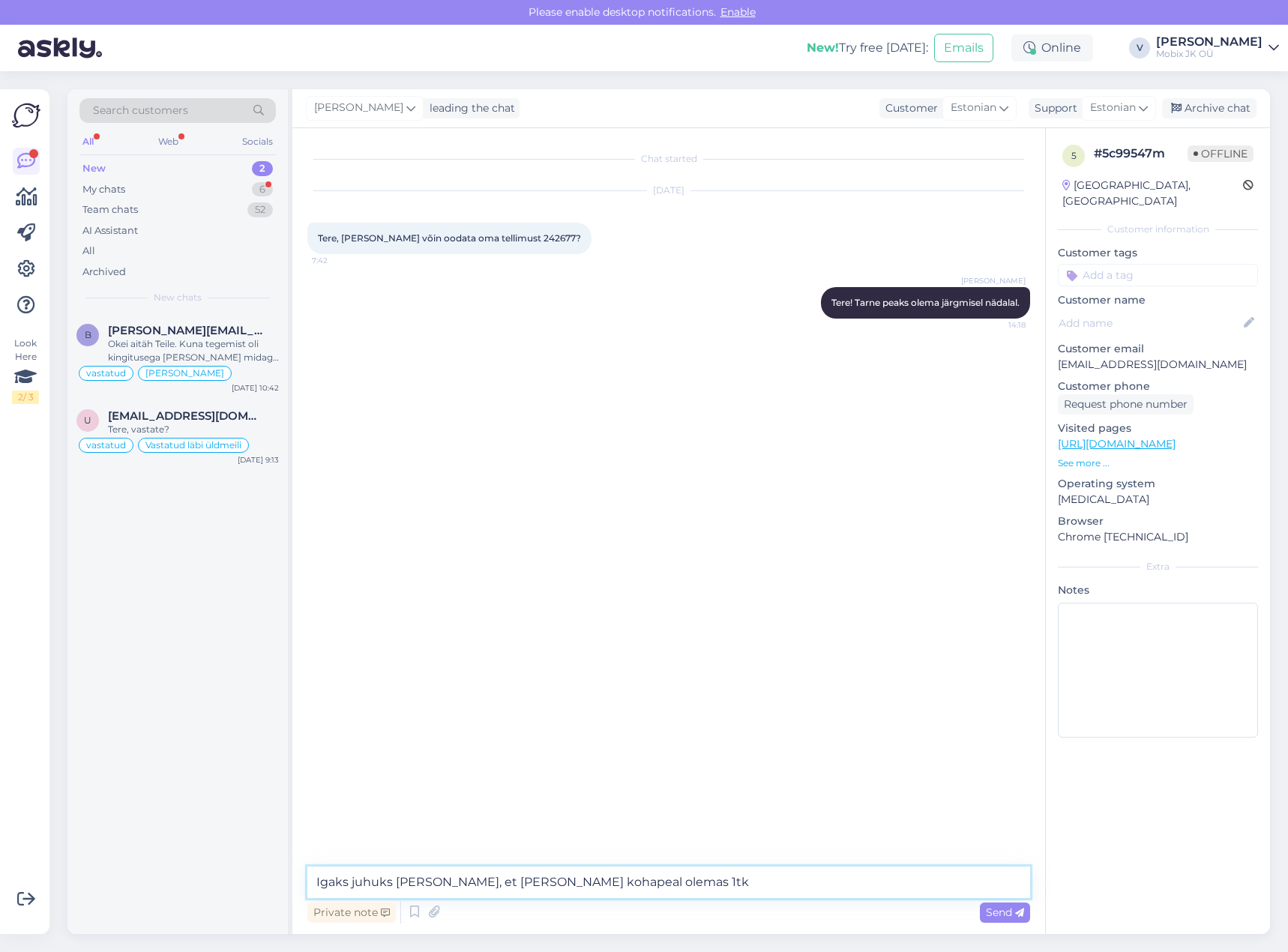
paste textarea "Apple iPad Mini 2024 Wi-Fi 128GB Space Gray"
type textarea "Igaks juhuks [PERSON_NAME], et [PERSON_NAME] kohapeal olemas 1tk Apple iPad Min…"
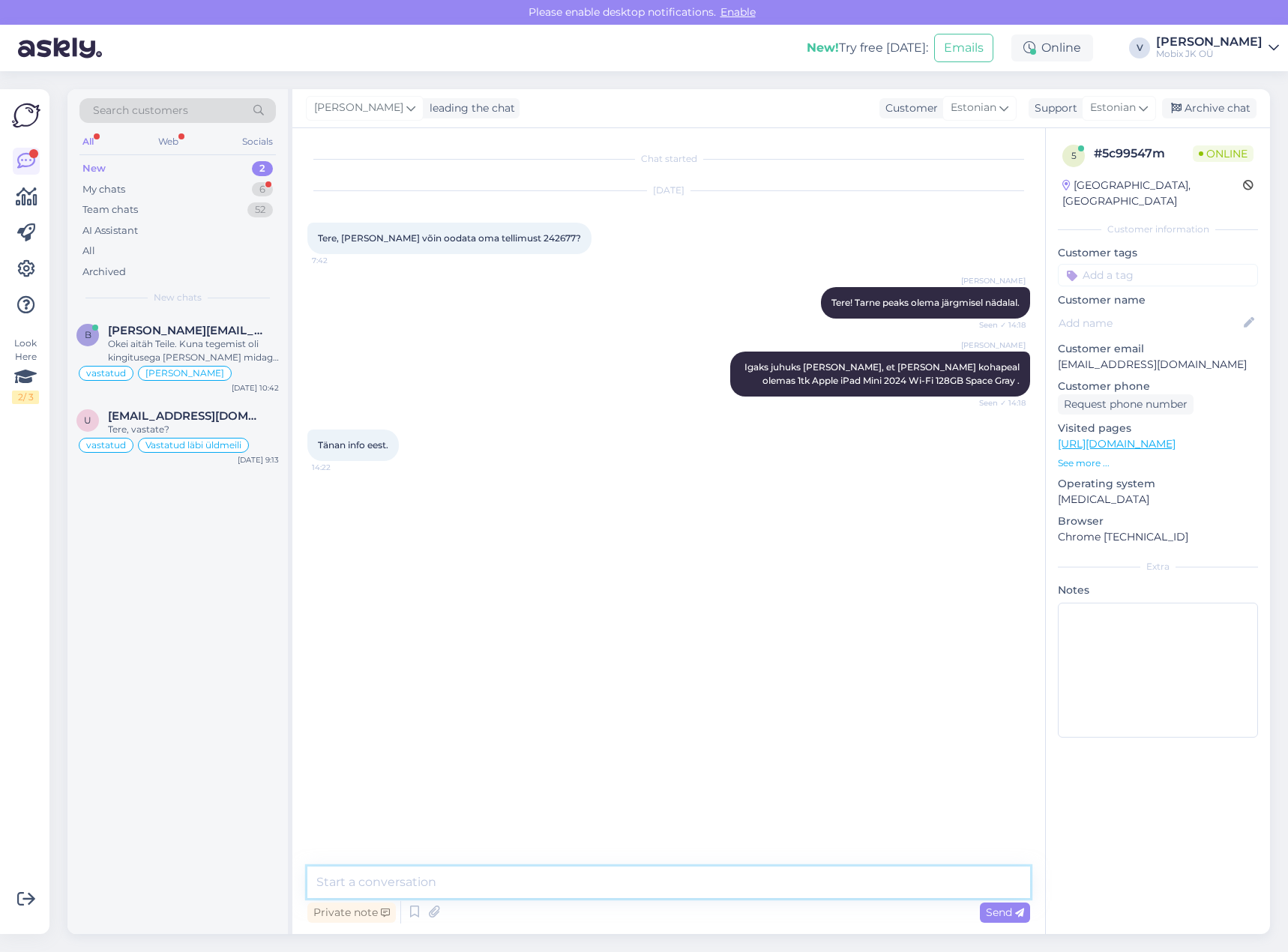
click at [695, 892] on textarea at bounding box center [668, 882] width 723 height 32
type textarea "Palun!"
click at [1190, 264] on input at bounding box center [1158, 275] width 201 height 23
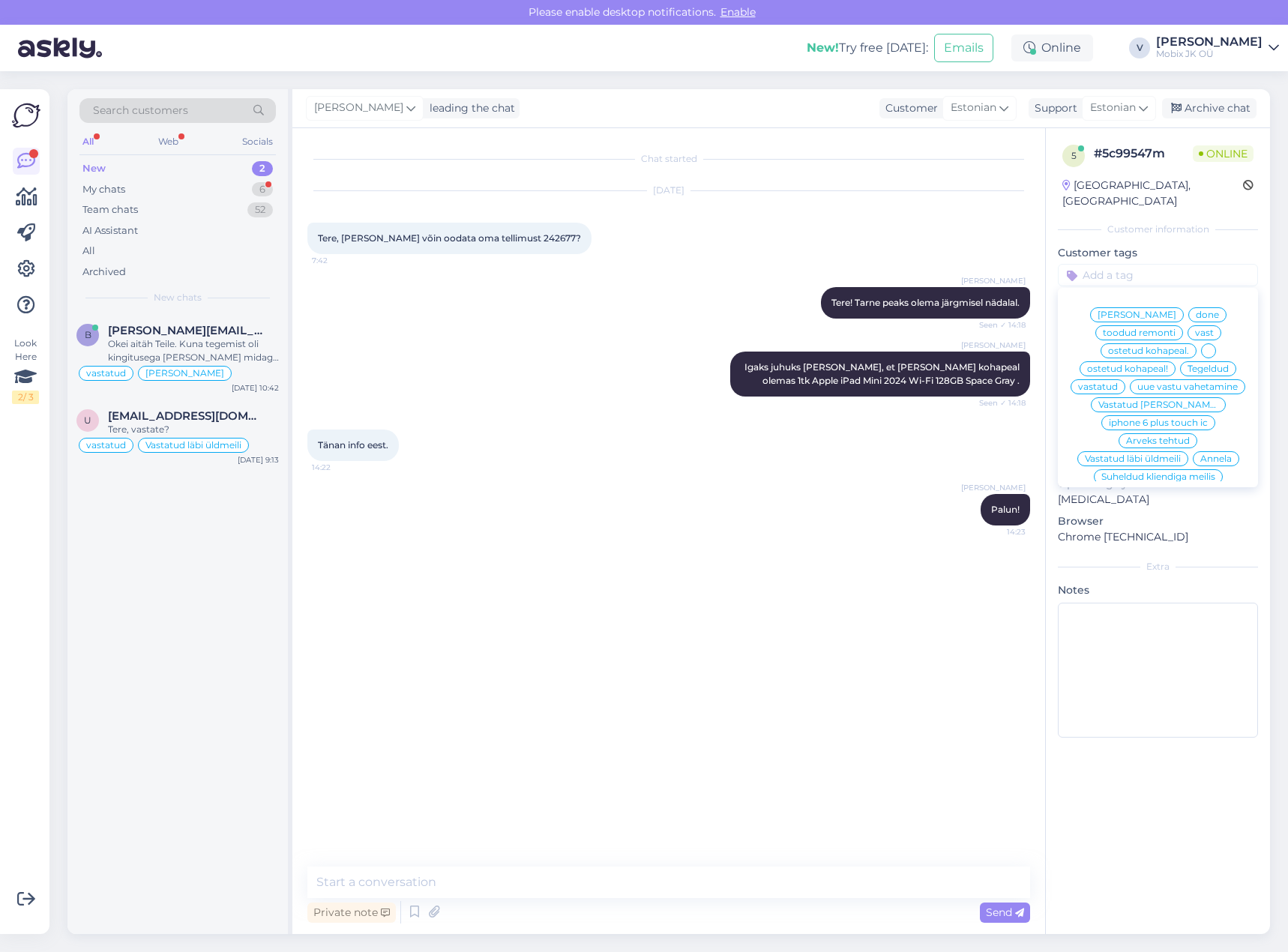
click at [1118, 382] on span "vastatud" at bounding box center [1098, 387] width 40 height 9
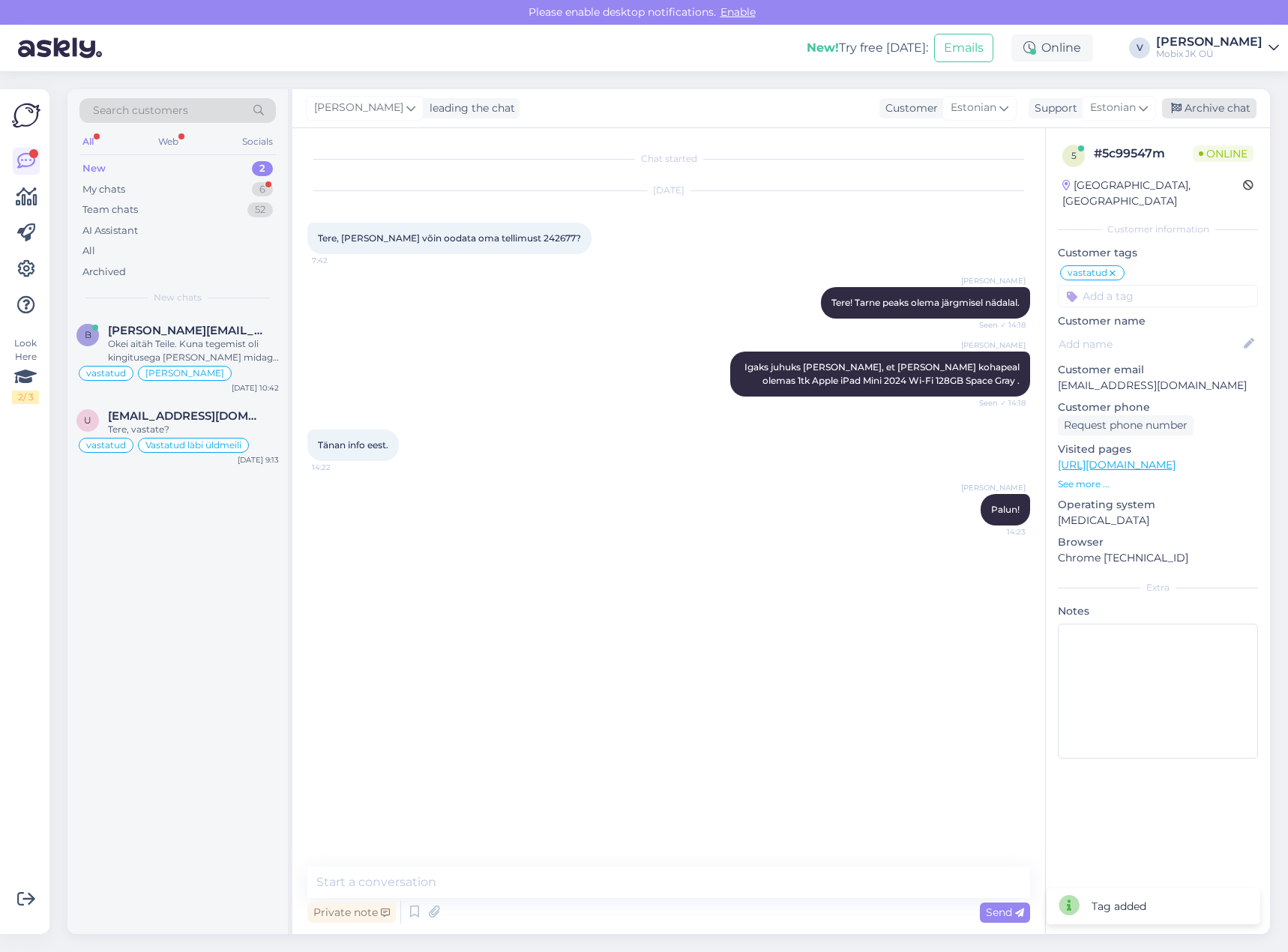
click at [1206, 108] on div "Archive chat" at bounding box center [1209, 108] width 95 height 20
click at [235, 352] on div "Okei aitäh Teile. Kuna tegemist oli kingitusega [PERSON_NAME] midagi muud ostma…" at bounding box center [194, 351] width 171 height 27
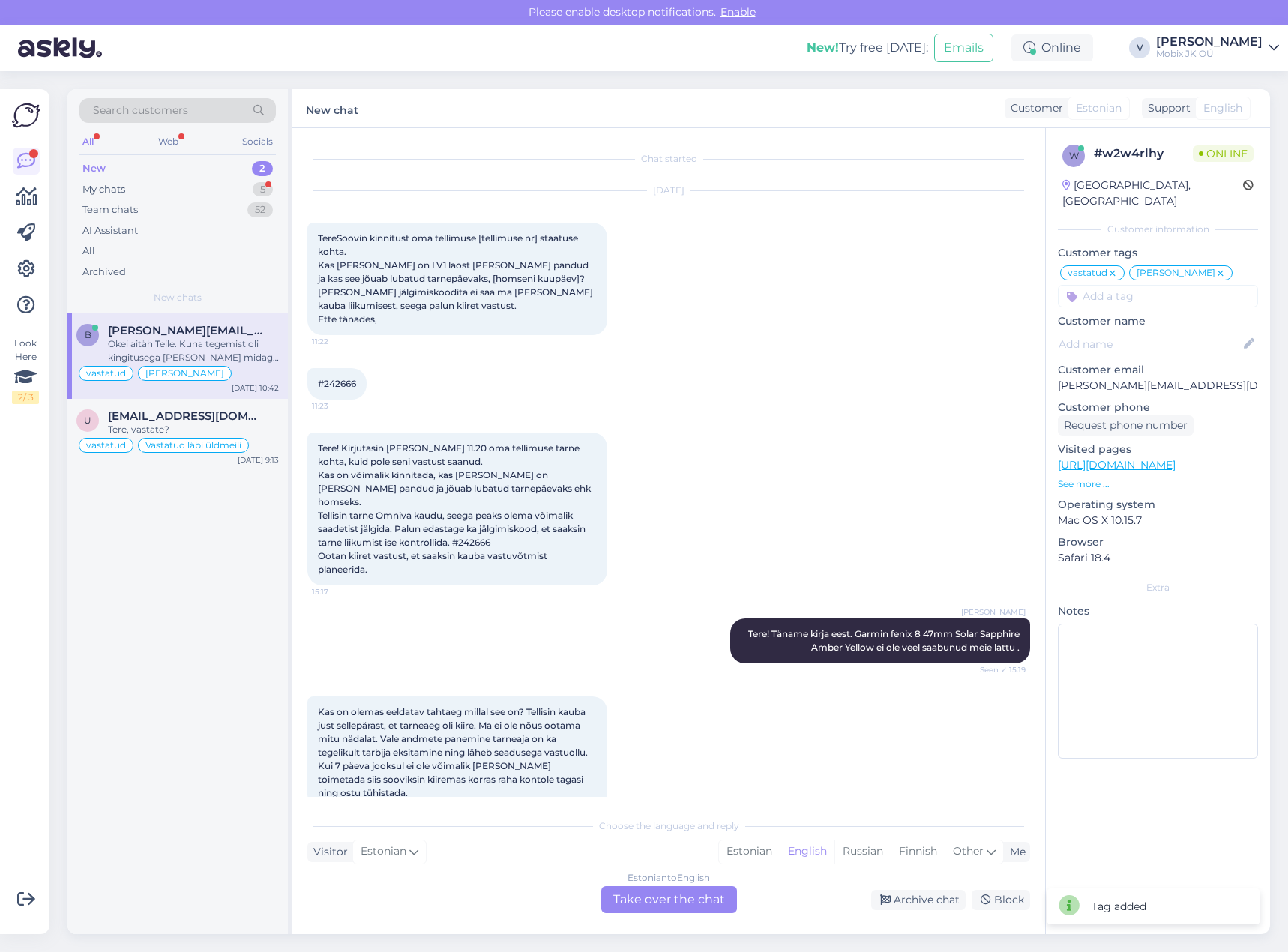
scroll to position [1297, 0]
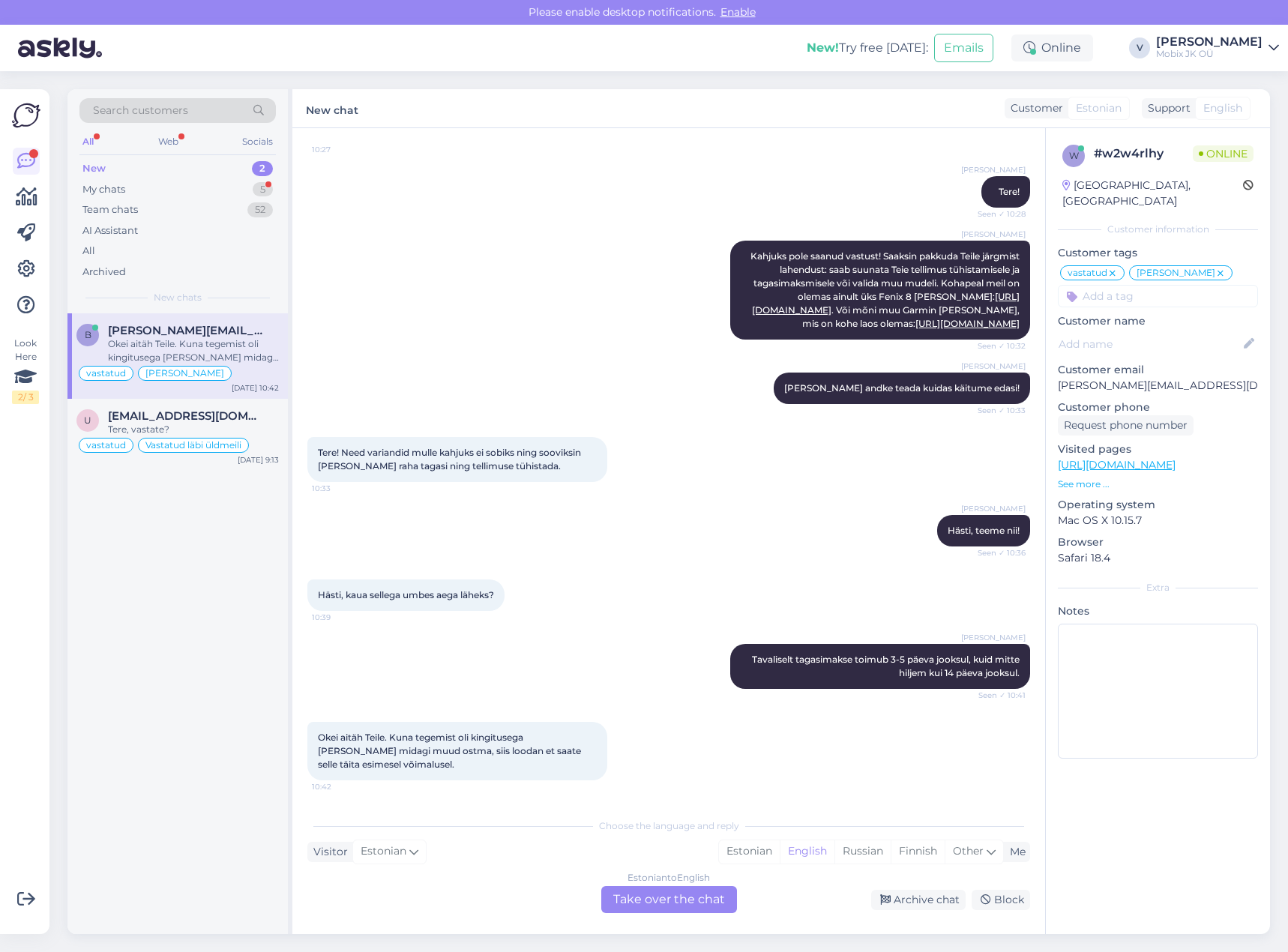
click at [175, 382] on div "b [PERSON_NAME][EMAIL_ADDRESS][DOMAIN_NAME] Okei aitäh Teile. Kuna tegemist oli…" at bounding box center [177, 356] width 220 height 86
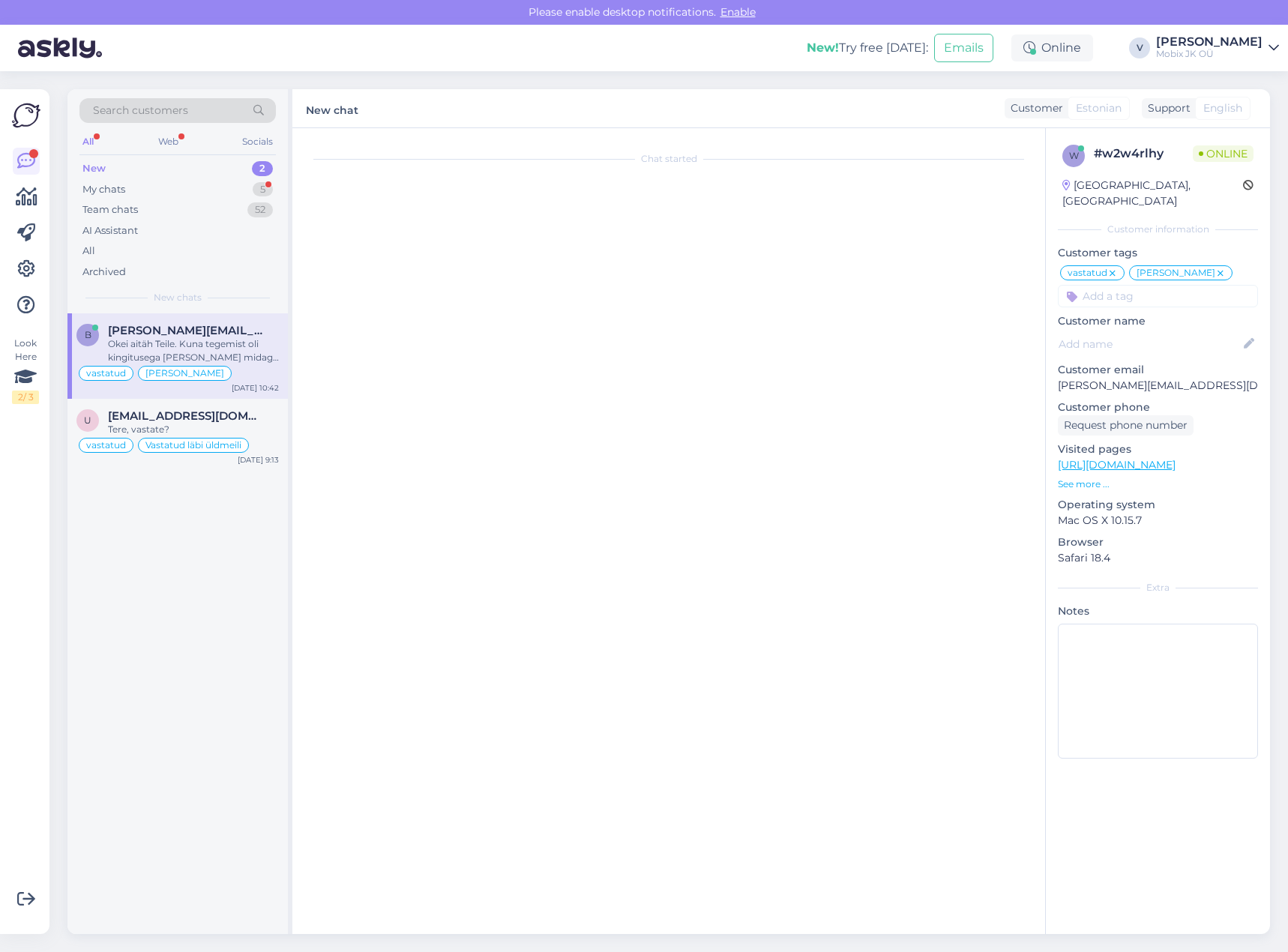
scroll to position [0, 0]
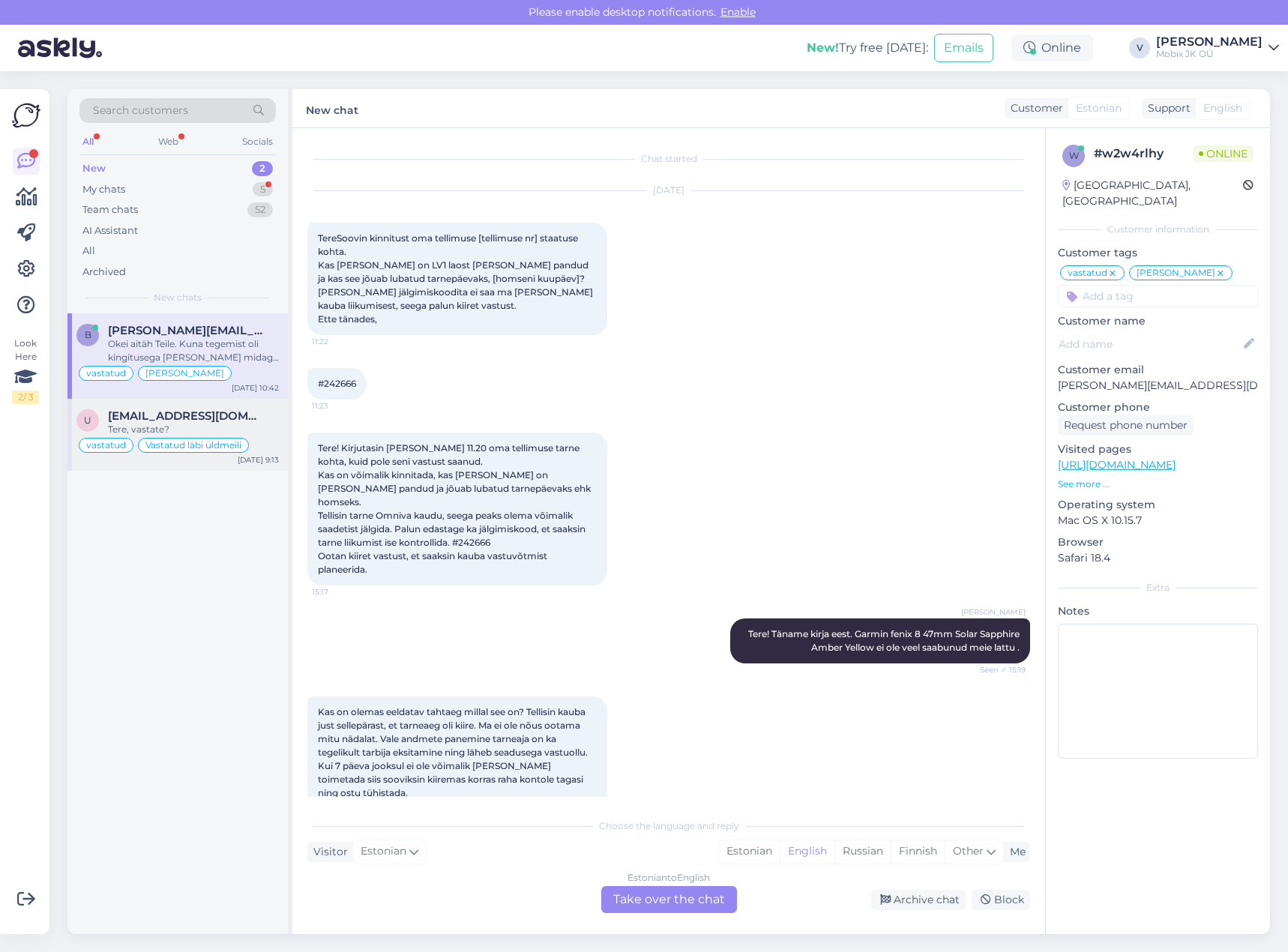
click at [199, 422] on span "[EMAIL_ADDRESS][DOMAIN_NAME]" at bounding box center [186, 416] width 156 height 14
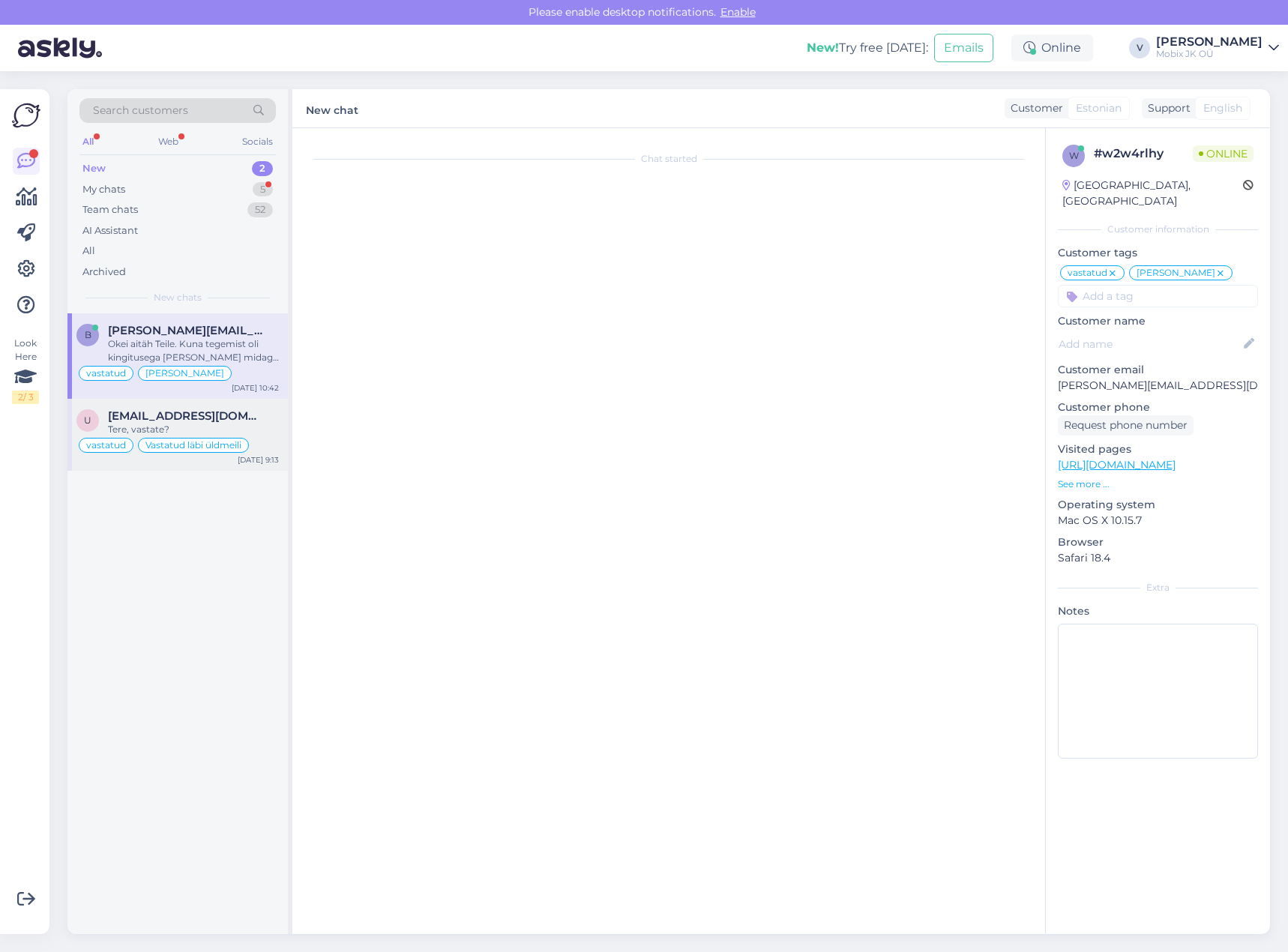
scroll to position [26, 0]
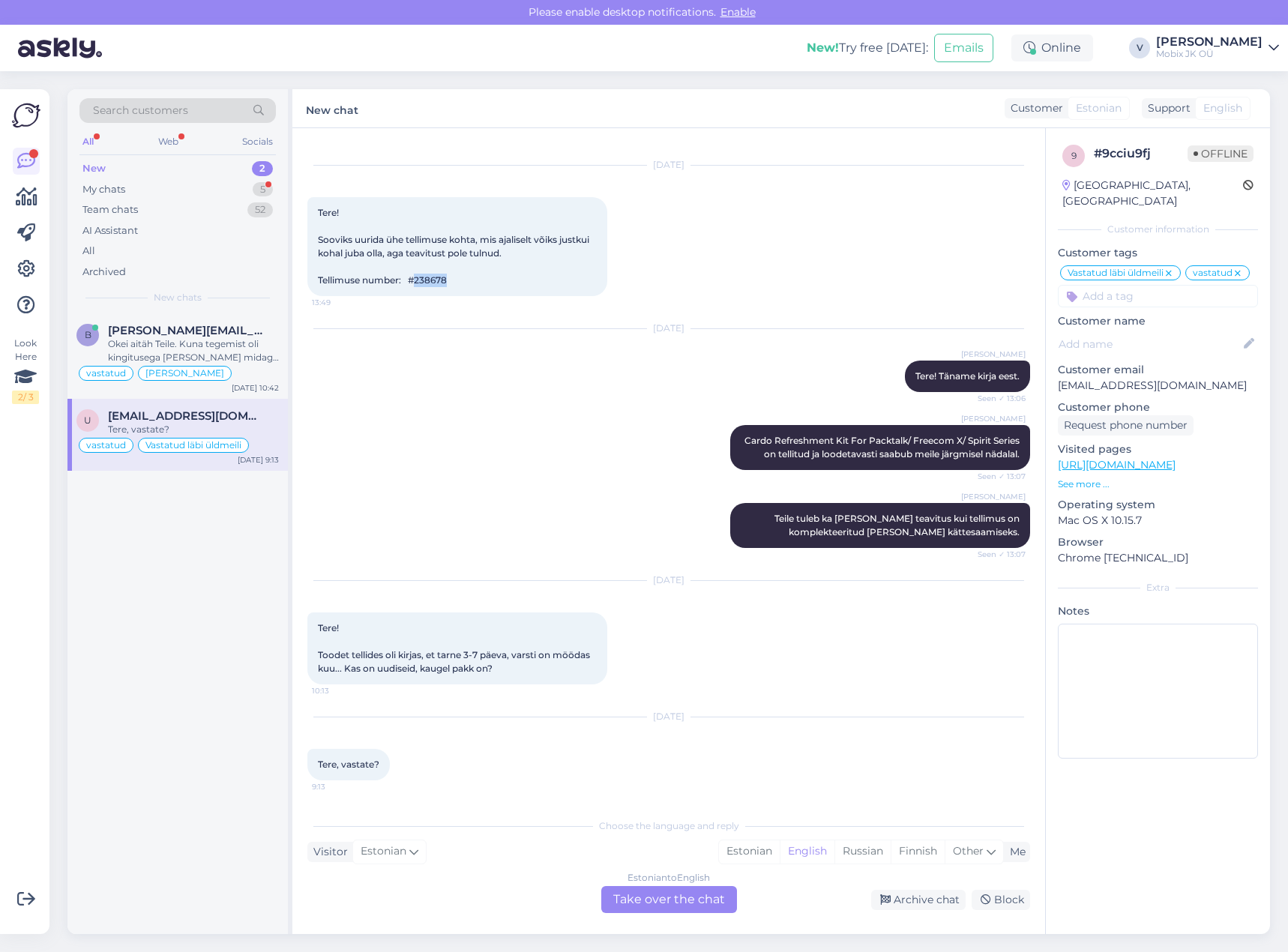
drag, startPoint x: 420, startPoint y: 280, endPoint x: 468, endPoint y: 278, distance: 48.0
click at [467, 279] on div "Tere! Sooviks uurida ühe tellimuse kohta, mis ajaliselt võiks justkui kohal jub…" at bounding box center [457, 247] width 300 height 99
copy span "238678"
click at [430, 291] on div "Tere! Sooviks uurida ühe tellimuse kohta, mis ajaliselt võiks justkui kohal jub…" at bounding box center [457, 247] width 300 height 99
drag, startPoint x: 420, startPoint y: 280, endPoint x: 469, endPoint y: 275, distance: 49.3
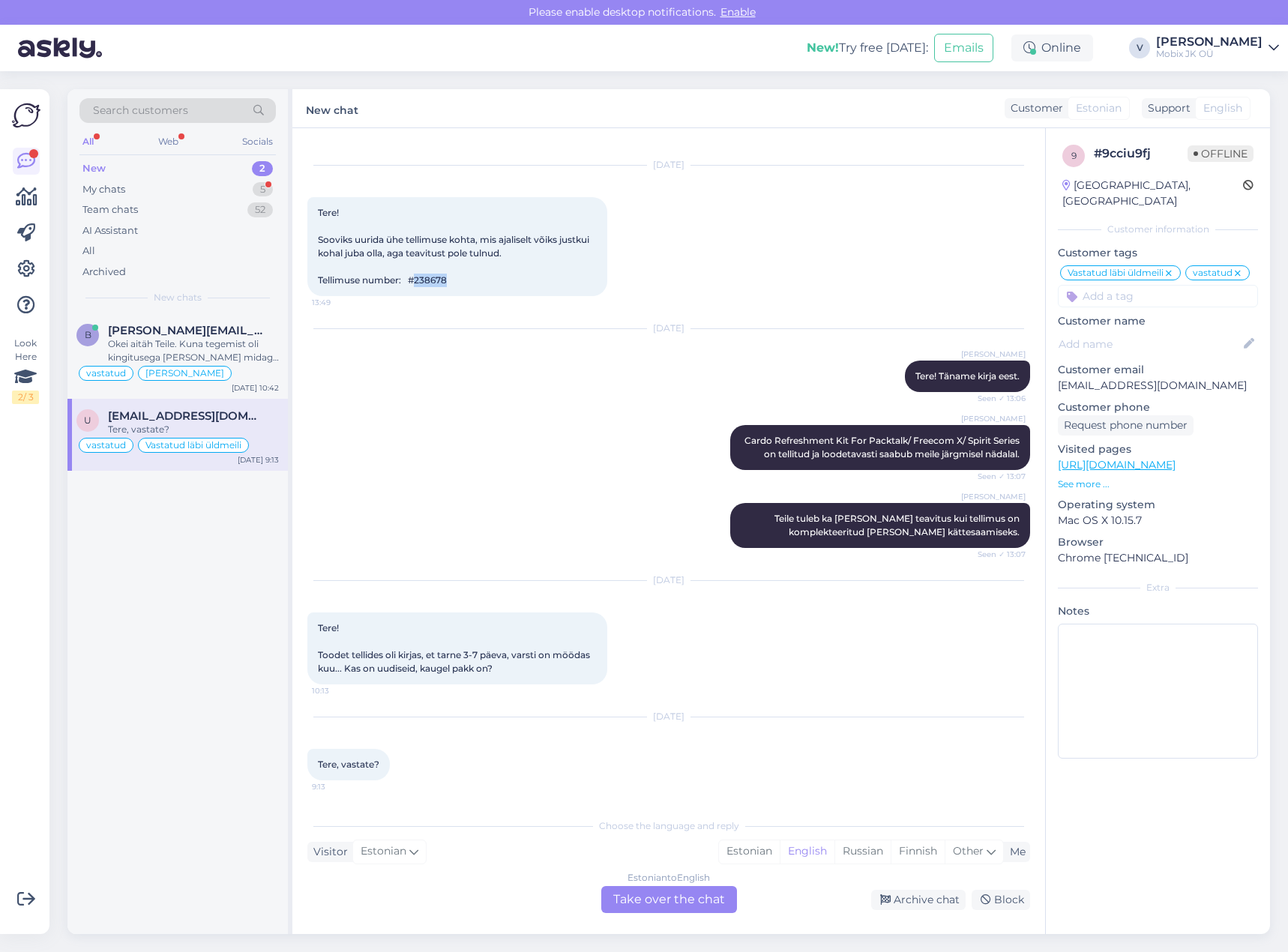
click at [466, 275] on div "Tere! Sooviks uurida ühe tellimuse kohta, mis ajaliselt võiks justkui kohal jub…" at bounding box center [457, 247] width 300 height 99
copy span "238678"
